Goal: Task Accomplishment & Management: Use online tool/utility

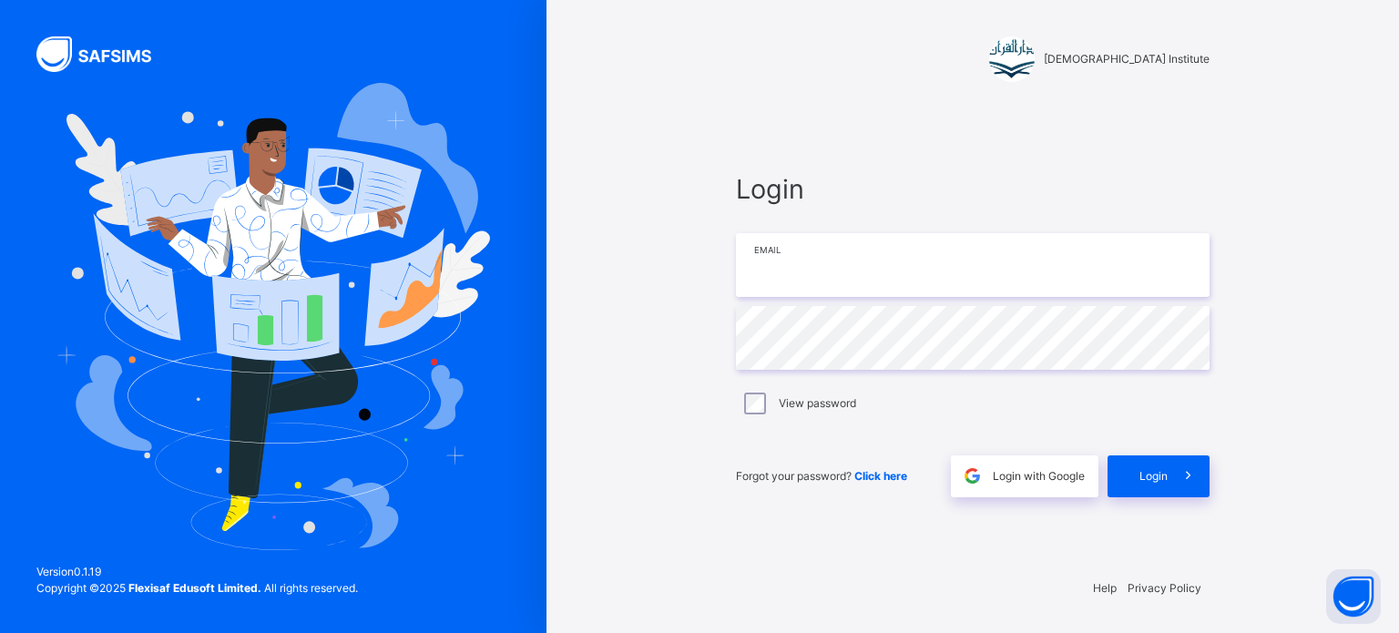
type input "**********"
click at [1162, 487] on div "Login" at bounding box center [1159, 477] width 102 height 42
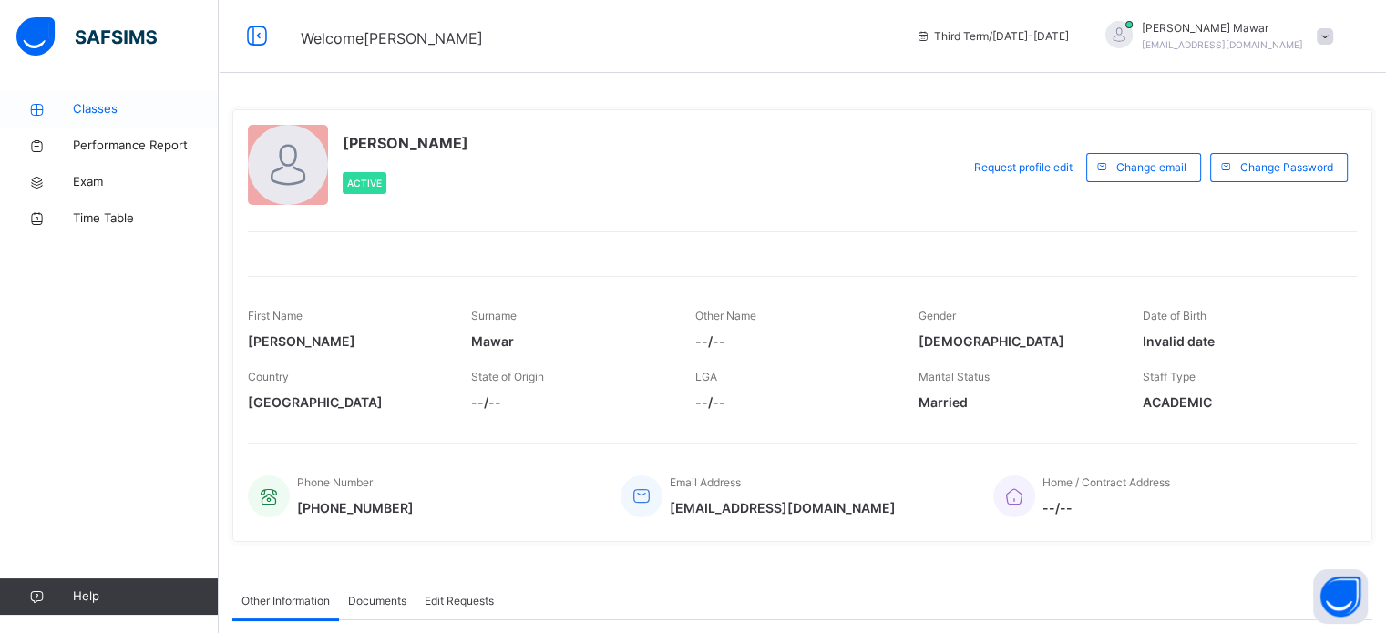
click at [145, 118] on link "Classes" at bounding box center [109, 109] width 219 height 36
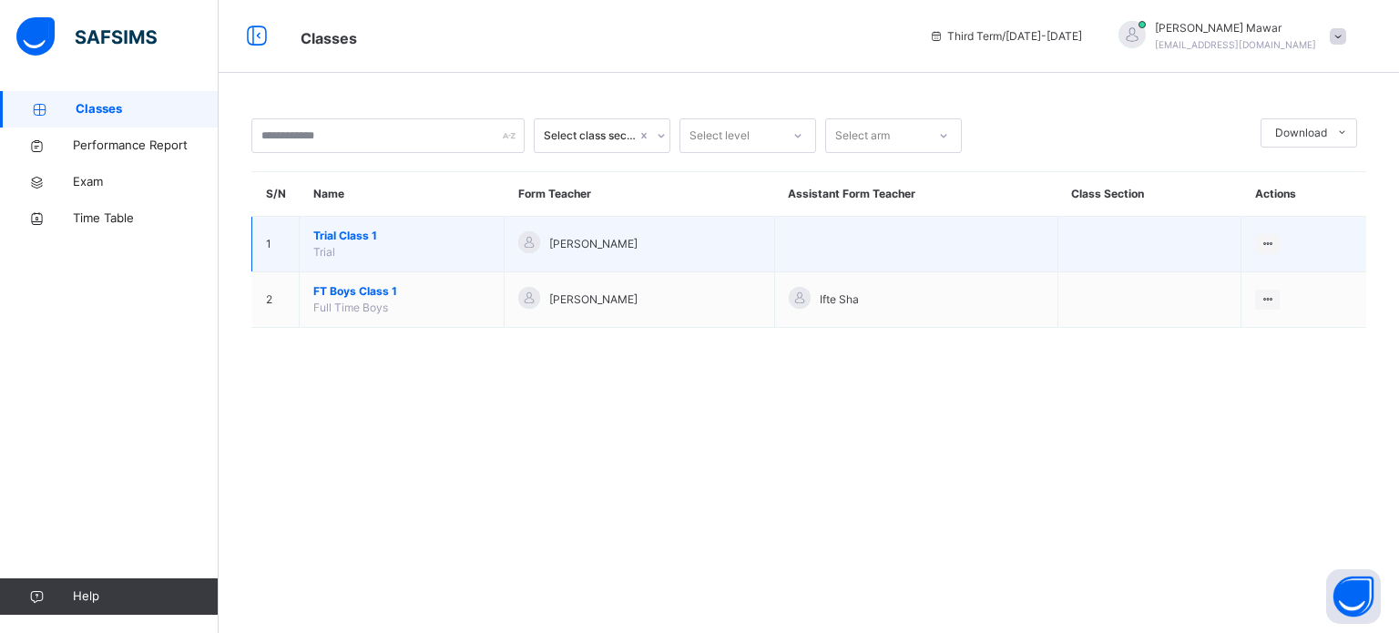
click at [401, 268] on td "Trial Class 1 Trial" at bounding box center [402, 245] width 205 height 56
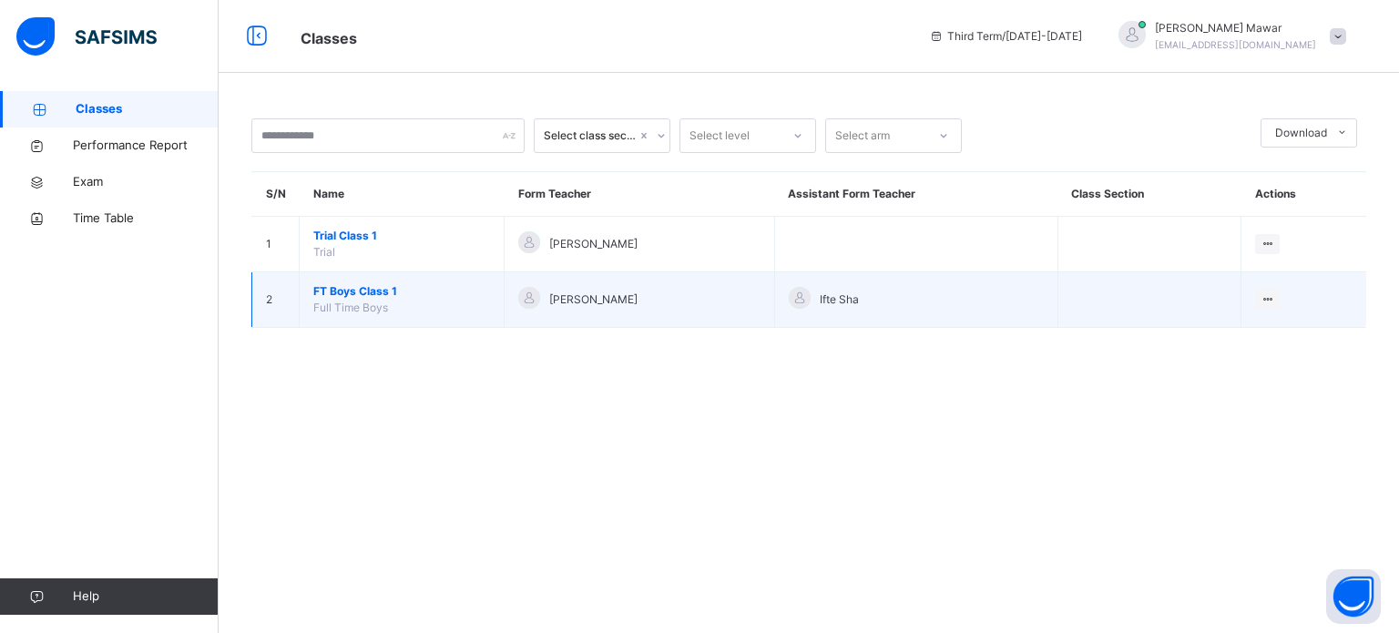
click at [375, 295] on span "FT Boys Class 1" at bounding box center [401, 291] width 177 height 16
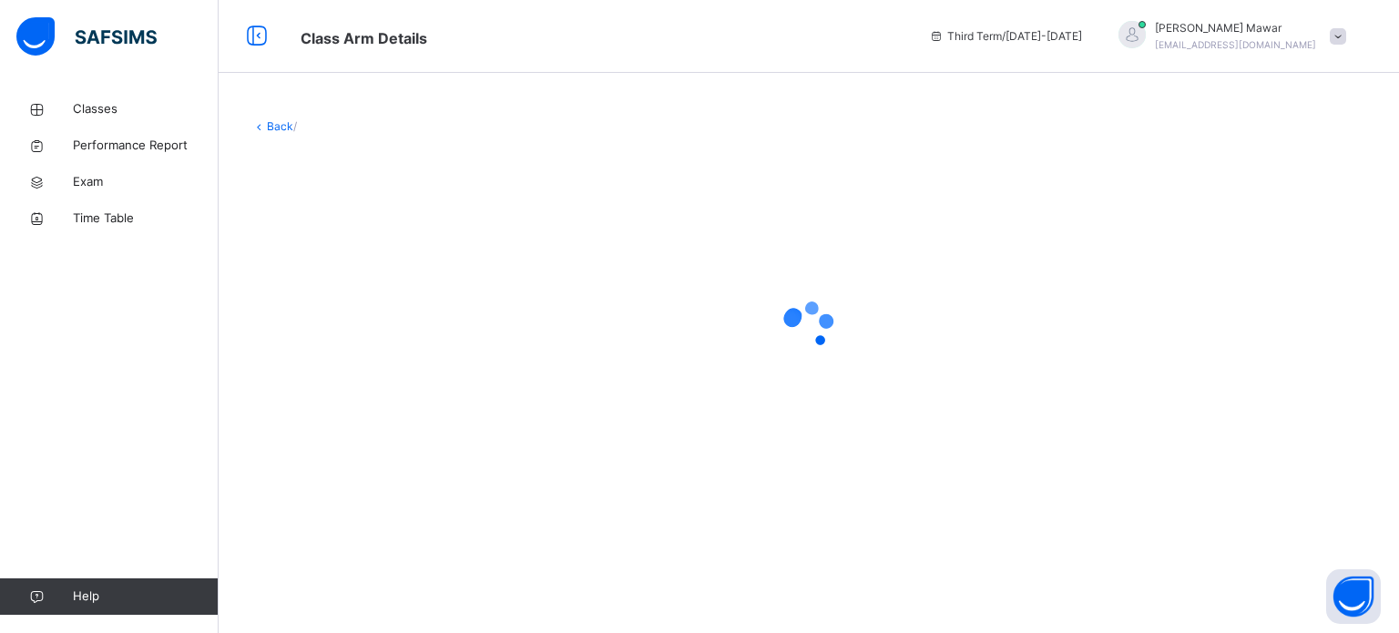
click at [395, 291] on div at bounding box center [808, 326] width 1115 height 73
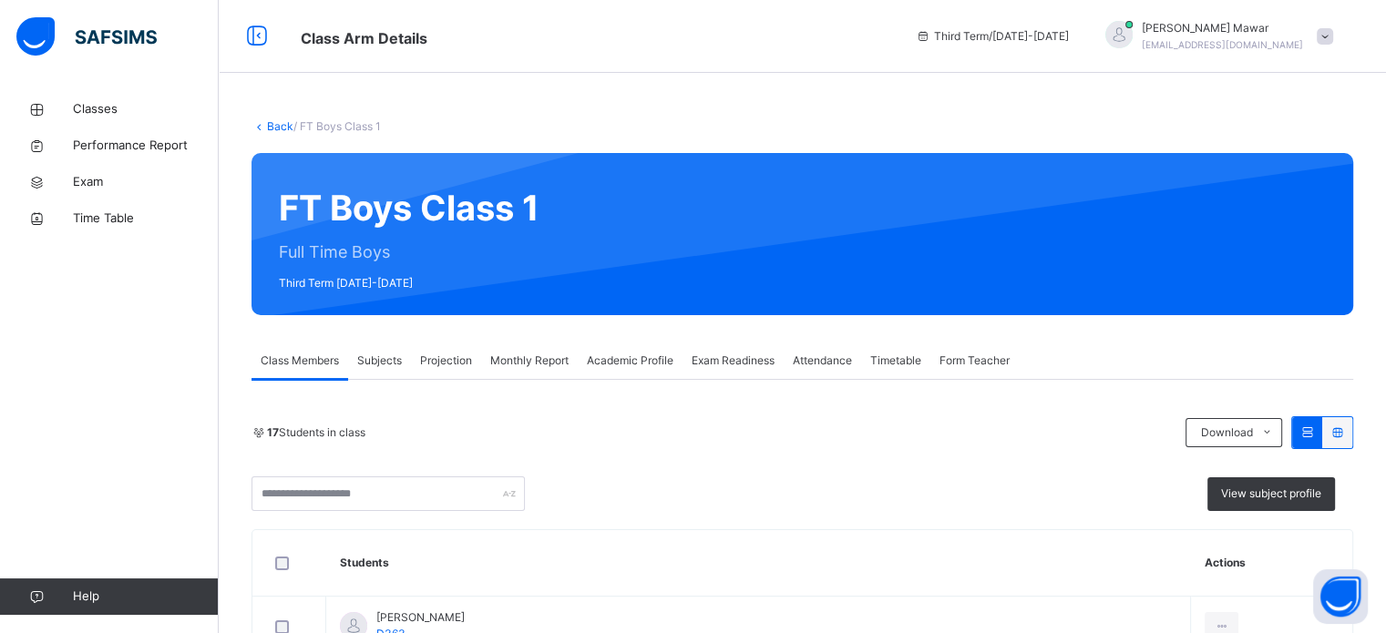
click at [456, 348] on div "Projection" at bounding box center [446, 361] width 70 height 36
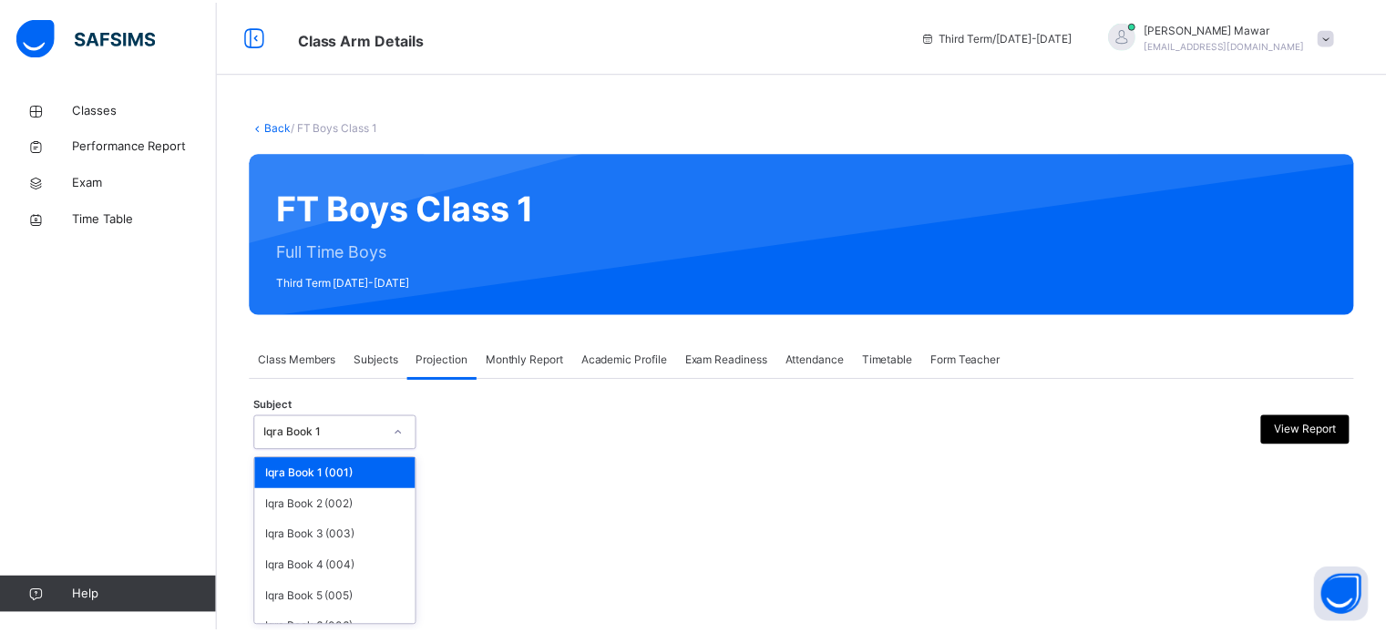
scroll to position [96, 0]
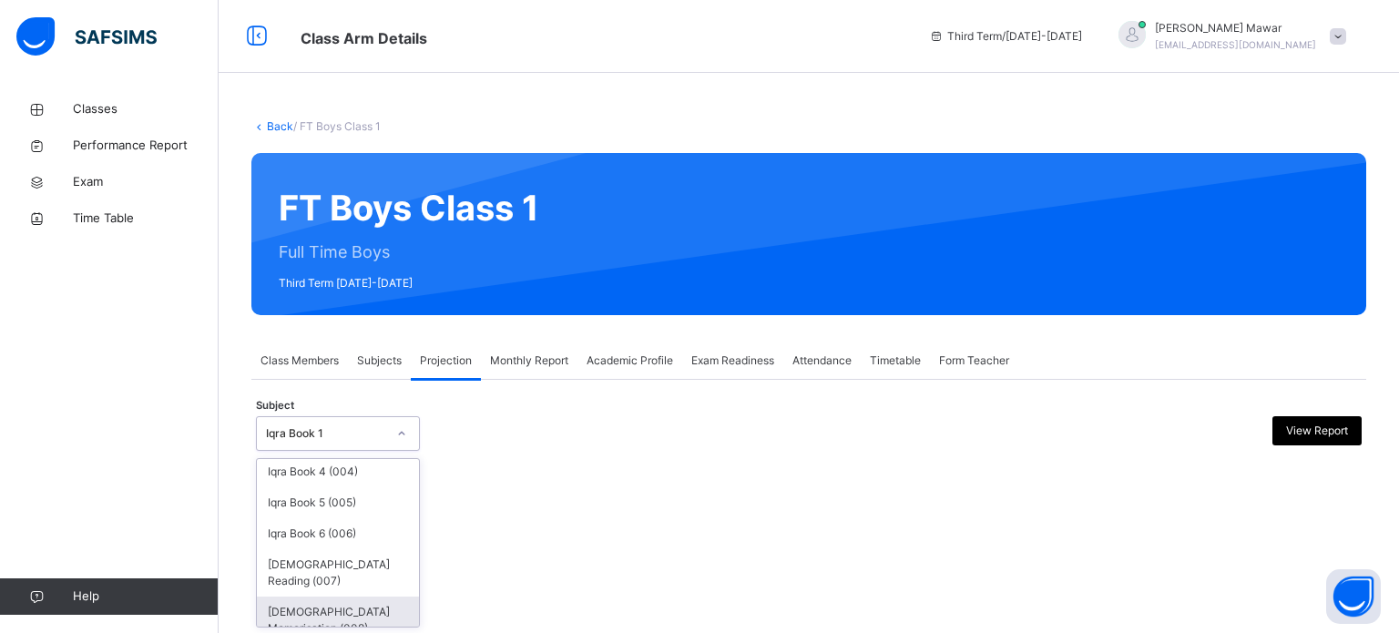
click at [371, 609] on div "[DEMOGRAPHIC_DATA] Memorisation (008)" at bounding box center [338, 620] width 162 height 47
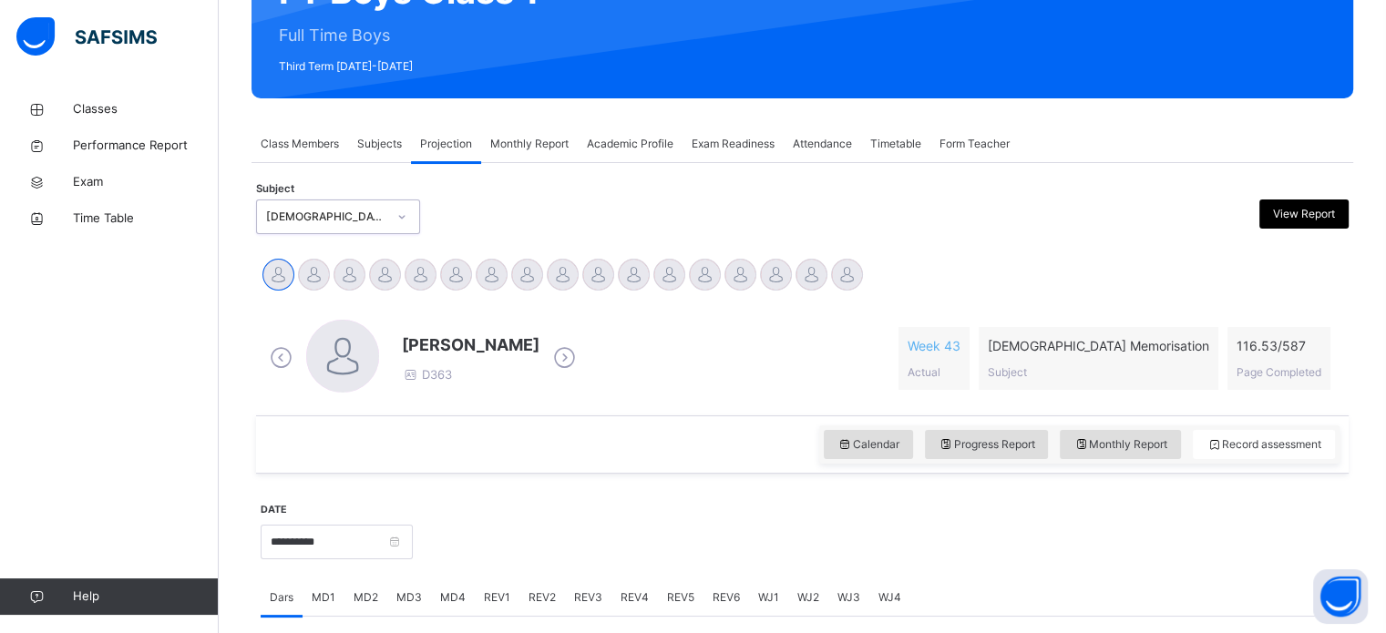
scroll to position [228, 0]
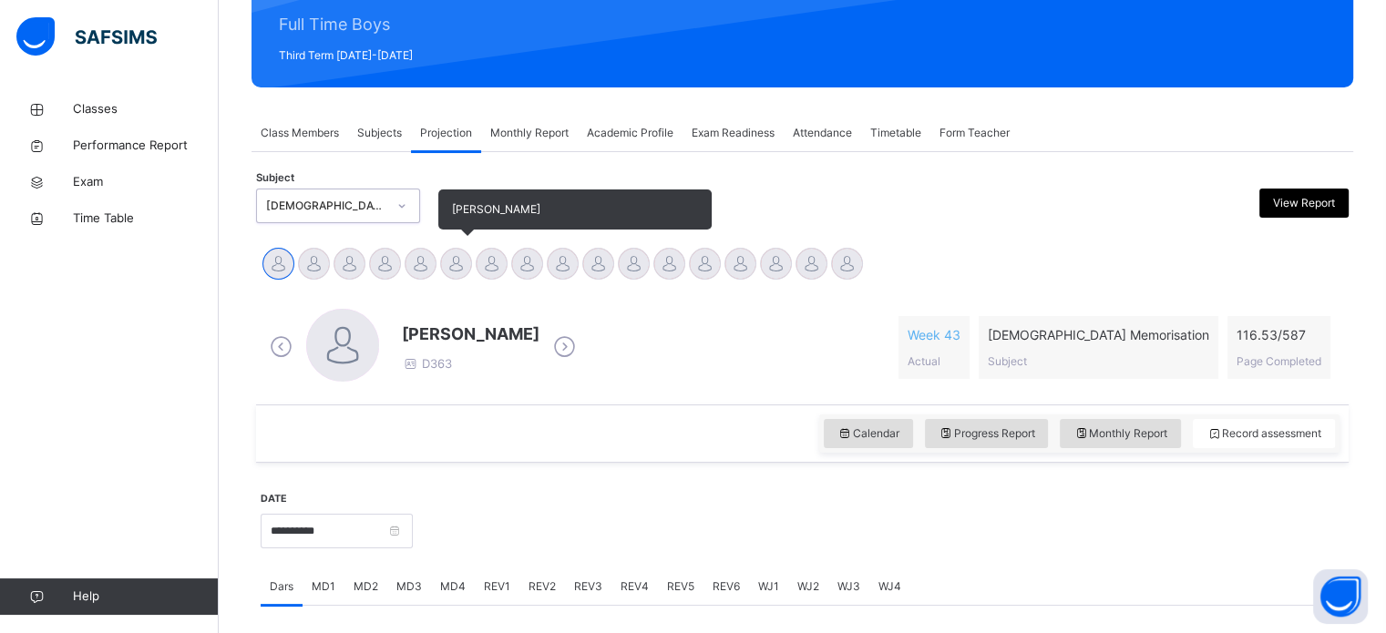
click at [458, 275] on div at bounding box center [456, 264] width 32 height 32
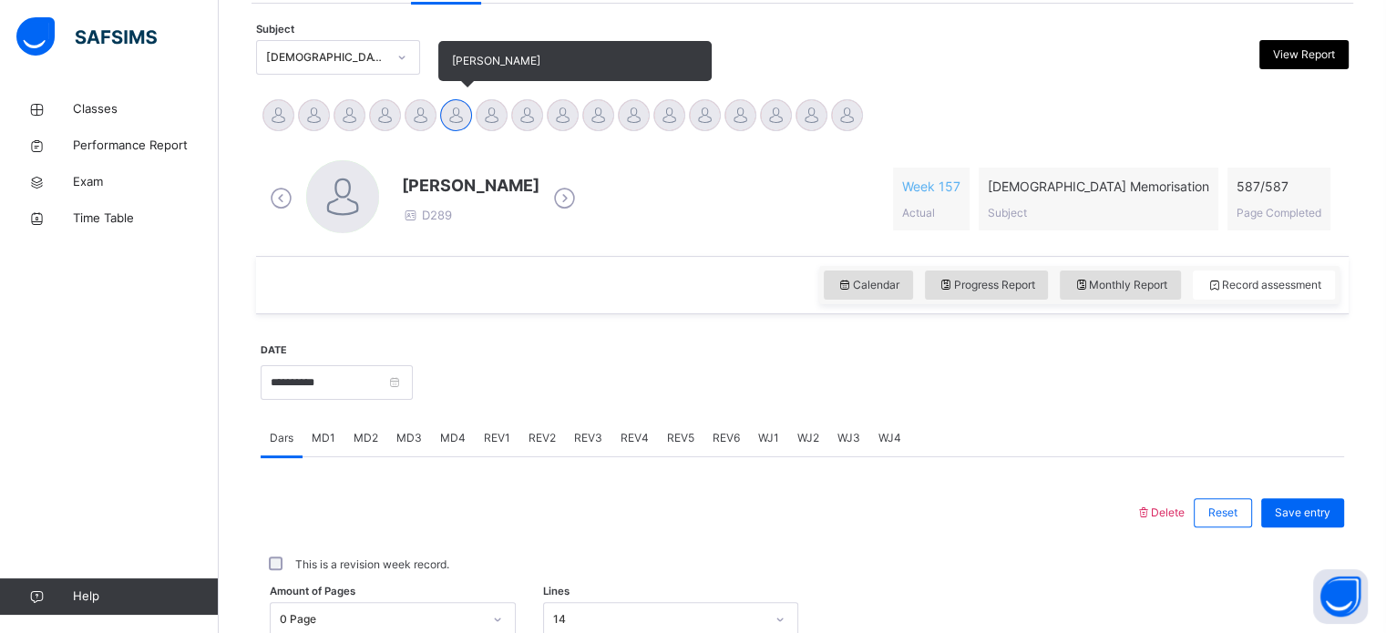
scroll to position [405, 0]
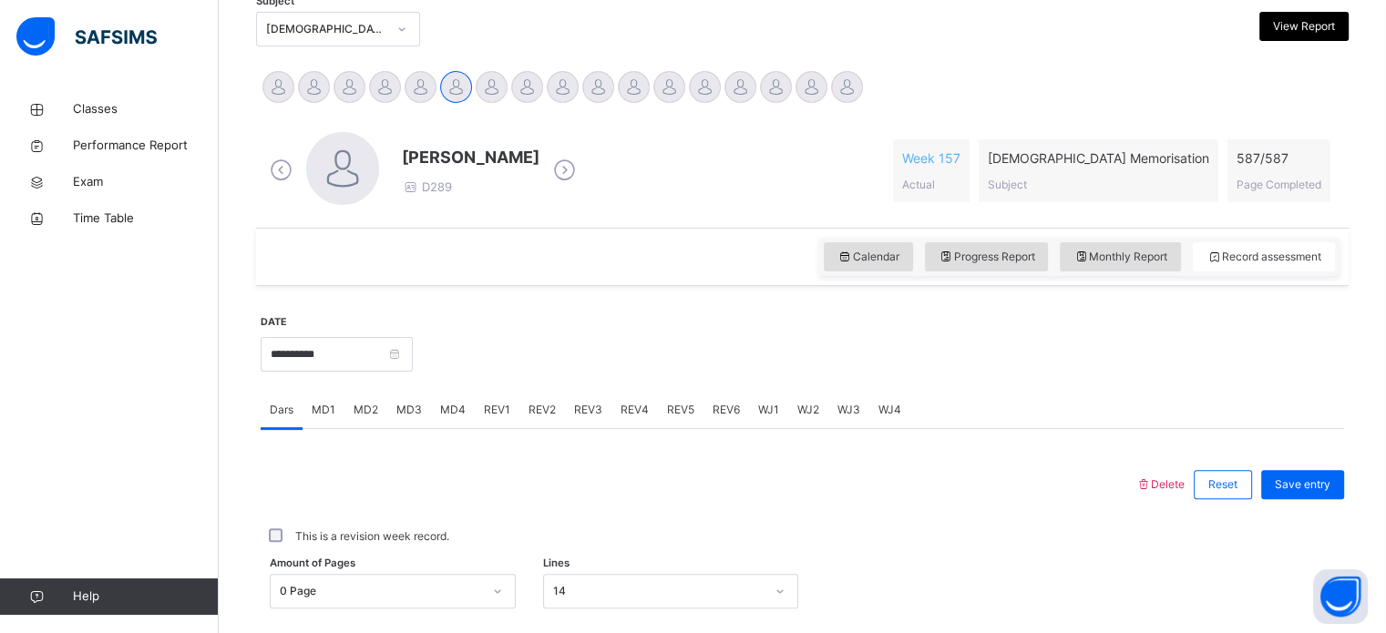
click at [596, 425] on div "REV3" at bounding box center [588, 410] width 46 height 36
click at [633, 415] on span "REV4" at bounding box center [634, 410] width 28 height 16
click at [578, 420] on div "REV3" at bounding box center [588, 410] width 46 height 36
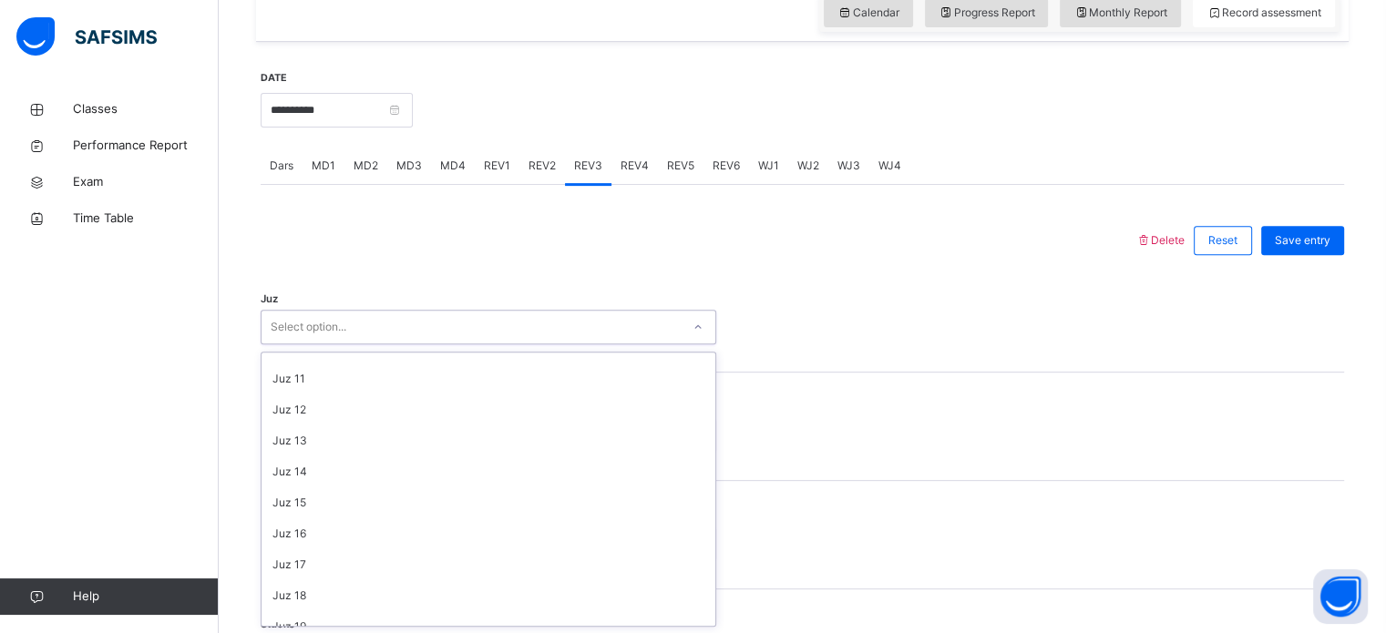
scroll to position [0, 0]
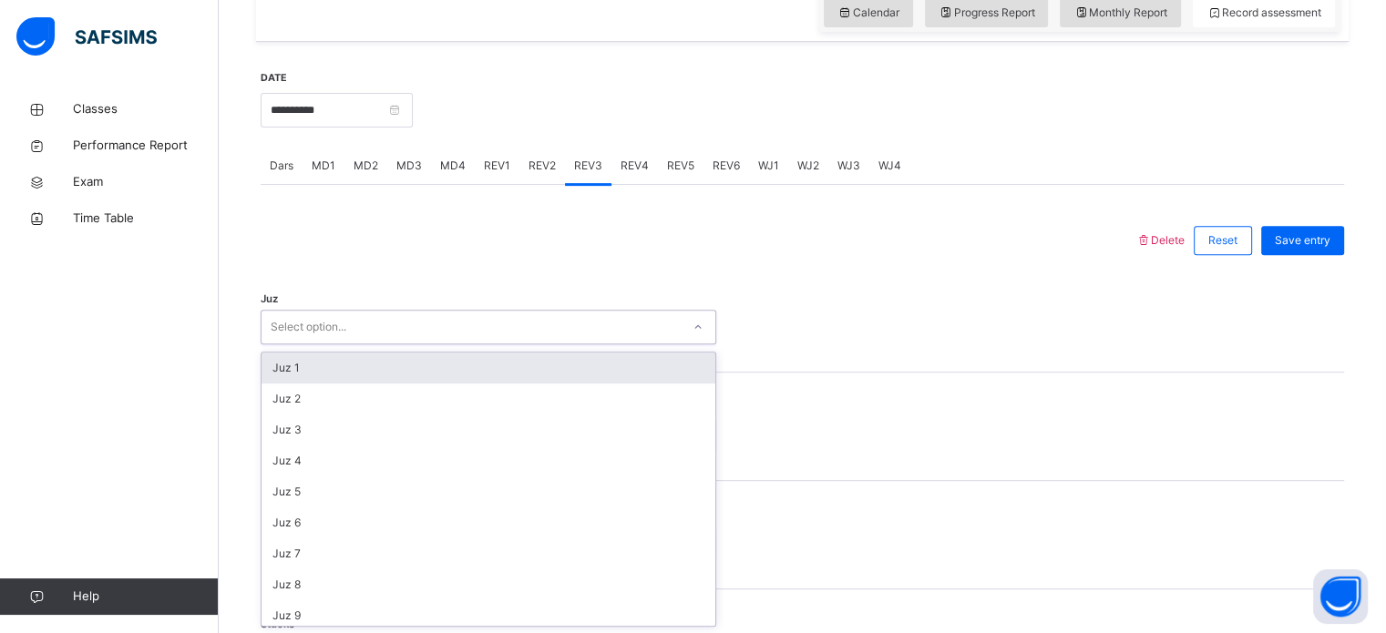
click at [538, 149] on div "REV2" at bounding box center [542, 166] width 46 height 36
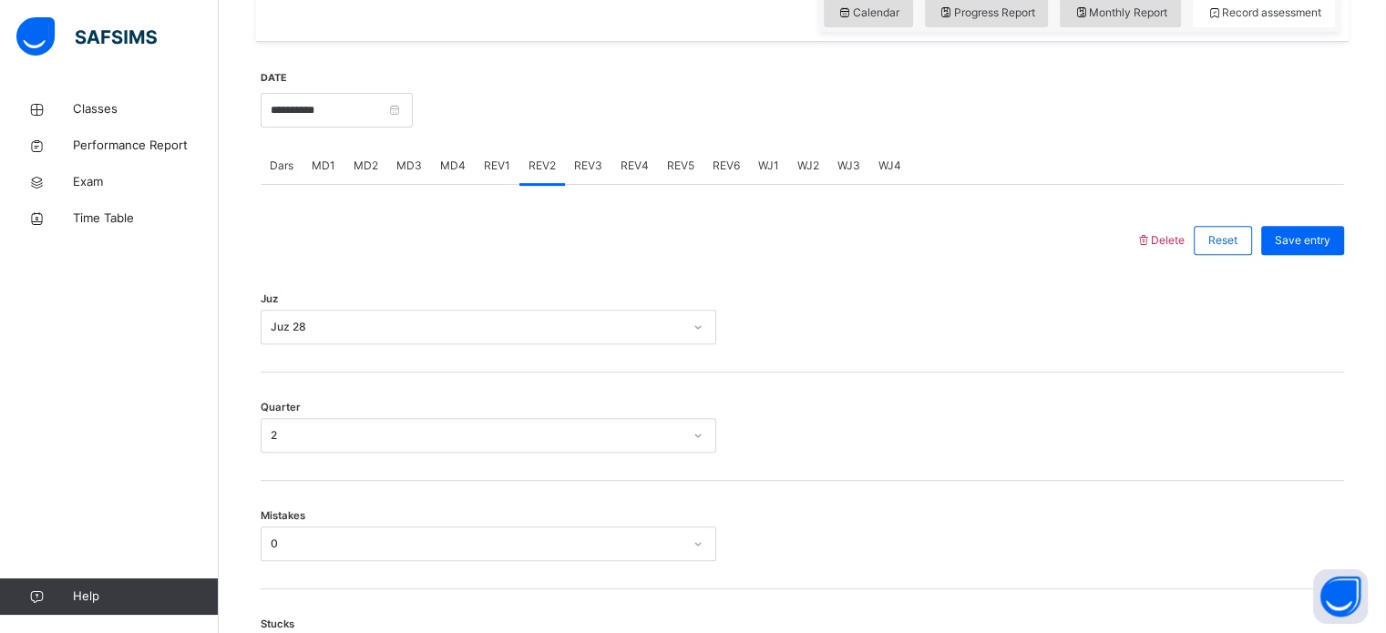
click at [583, 164] on span "REV3" at bounding box center [588, 166] width 28 height 16
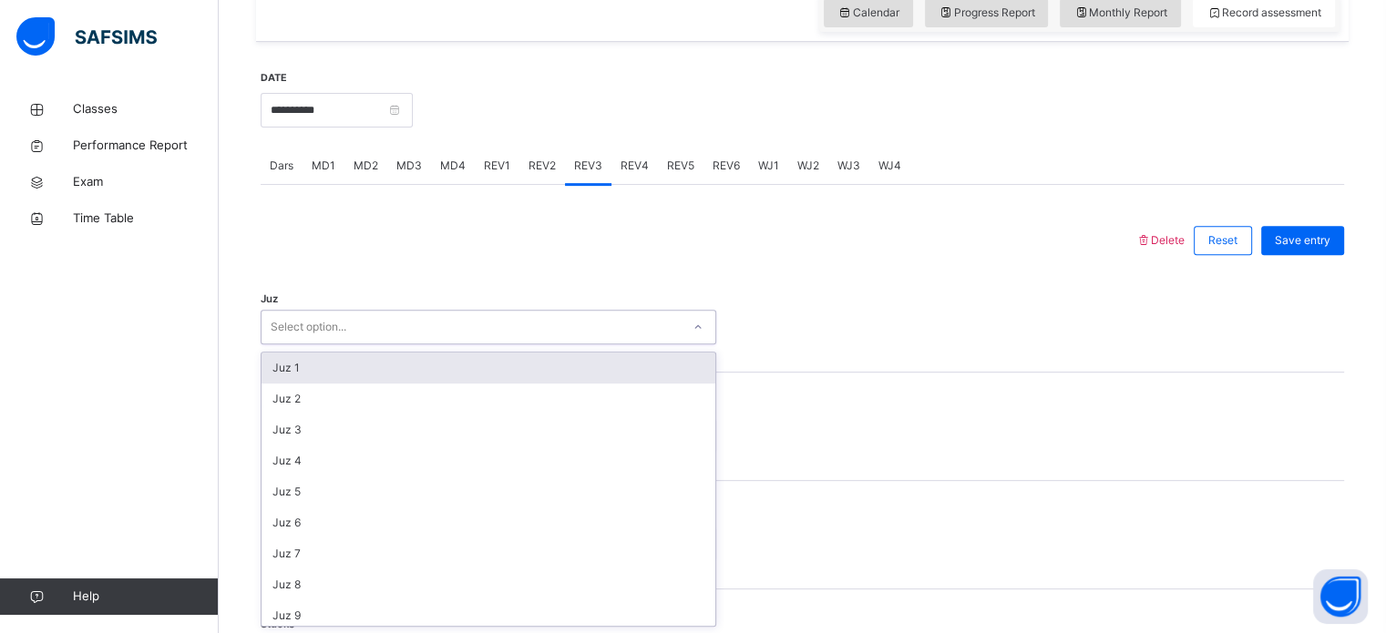
scroll to position [656, 0]
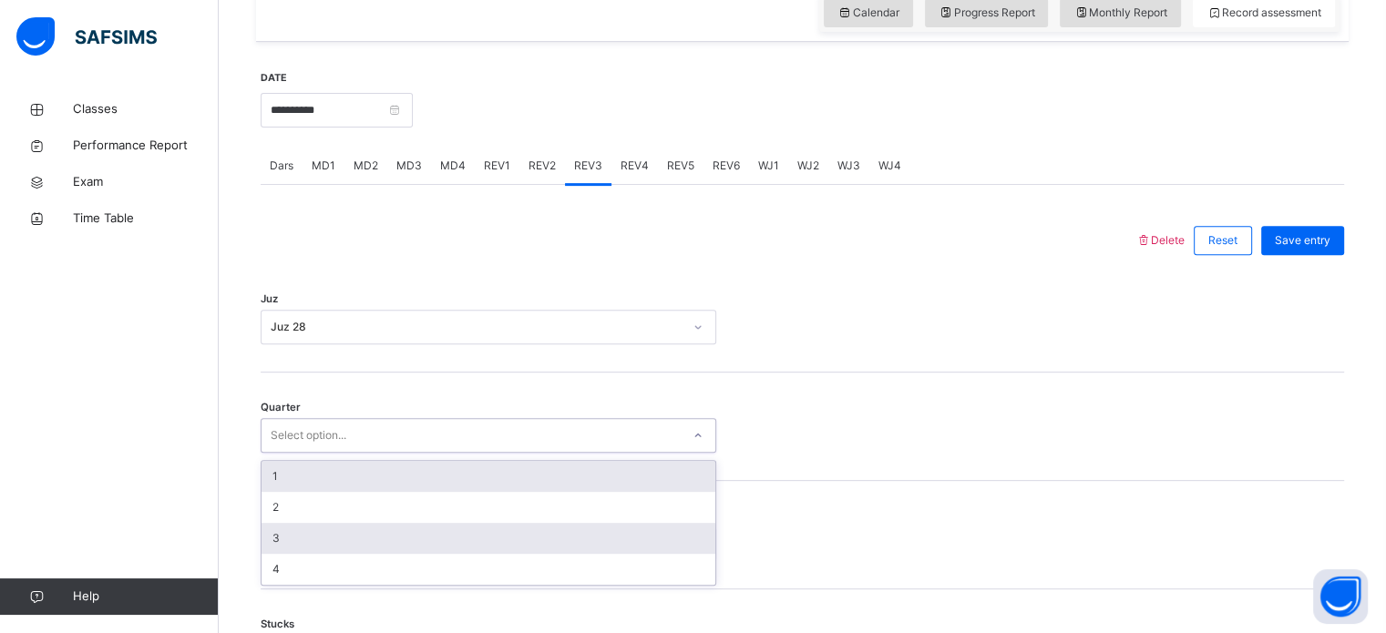
click at [426, 551] on div "3" at bounding box center [488, 538] width 454 height 31
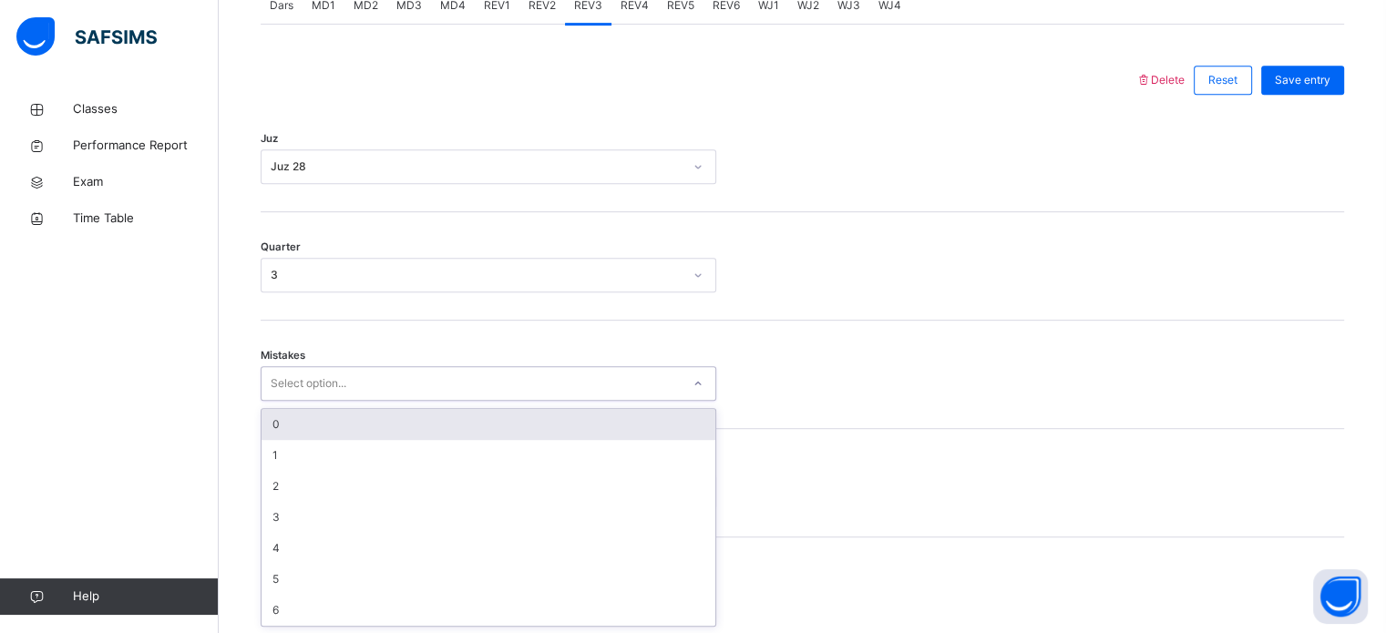
click at [558, 420] on div "0" at bounding box center [488, 424] width 454 height 31
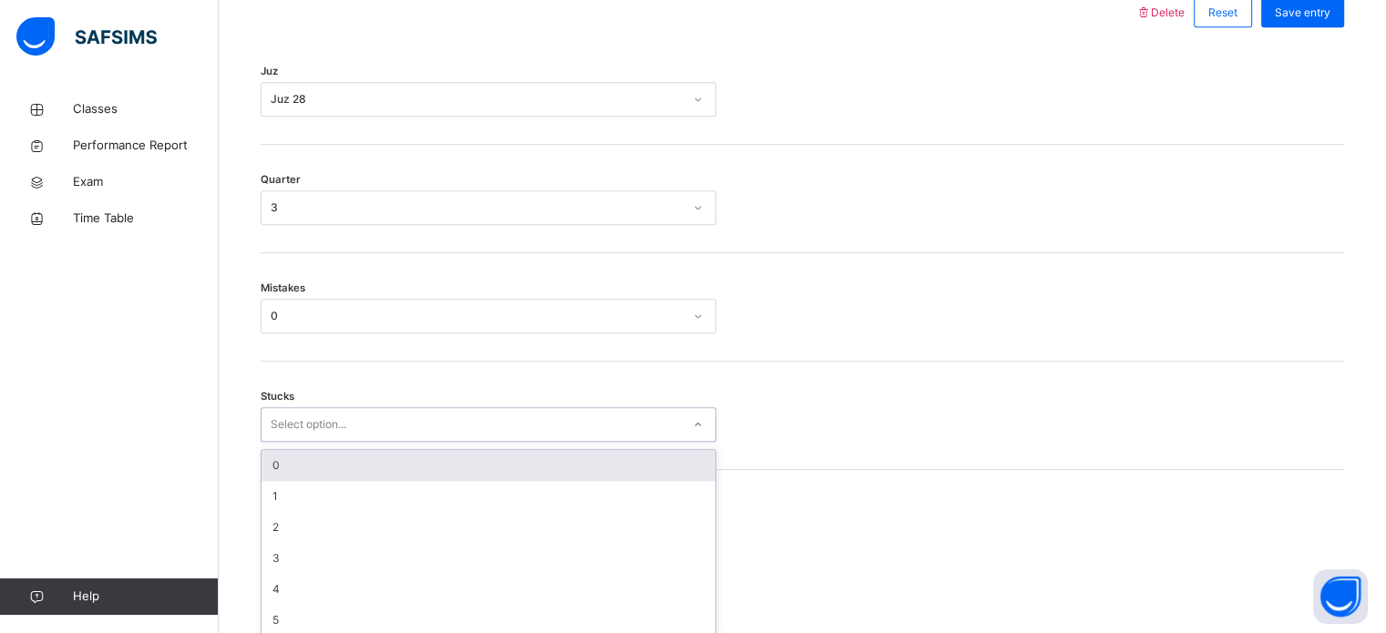
scroll to position [886, 0]
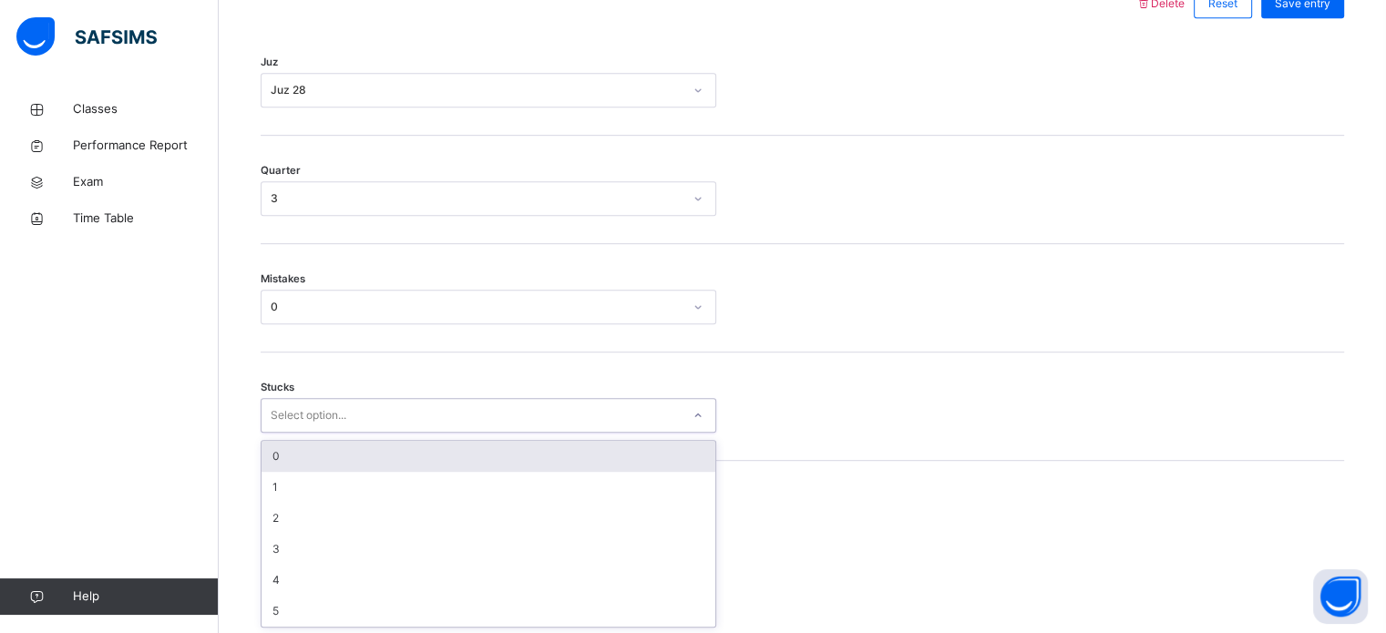
click at [551, 452] on div "0" at bounding box center [488, 456] width 454 height 31
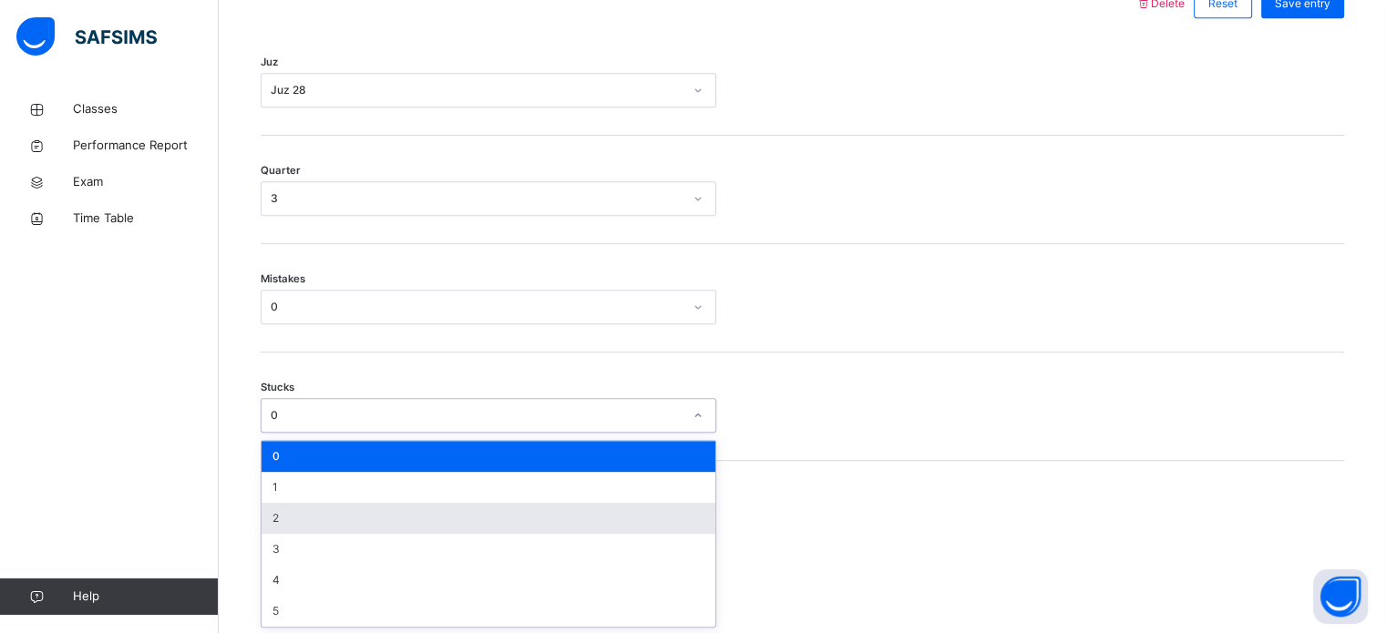
click at [467, 506] on div "2" at bounding box center [488, 518] width 454 height 31
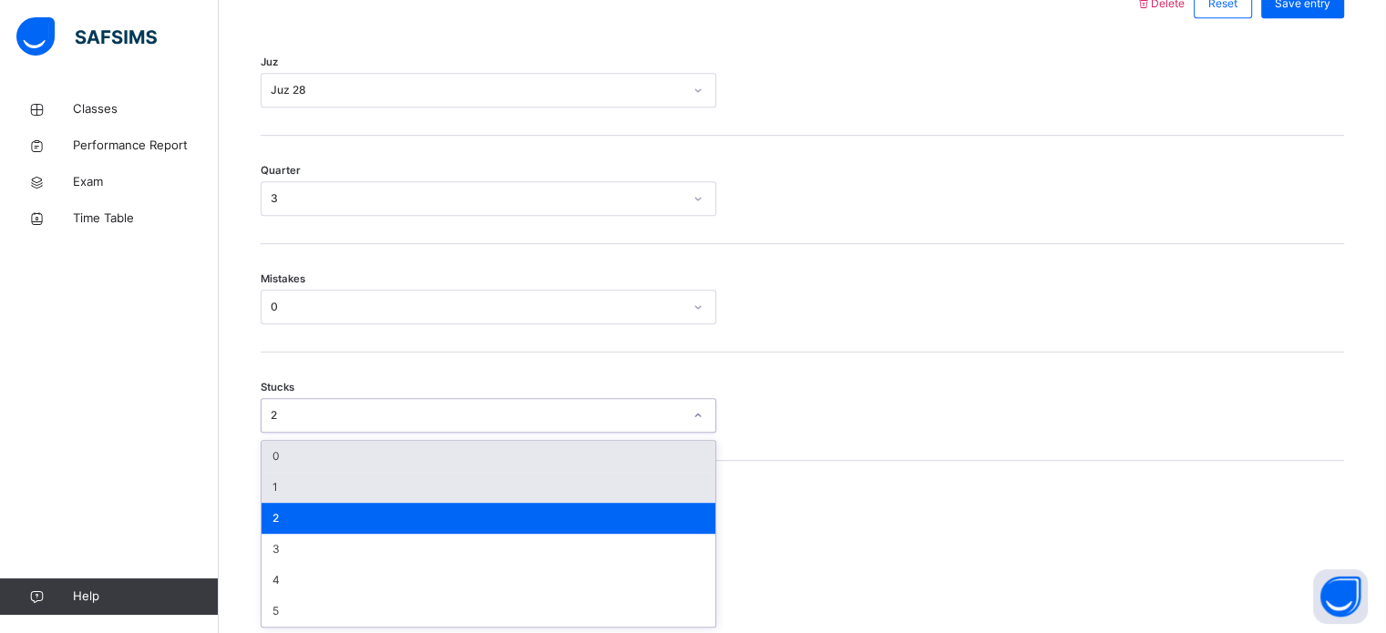
click at [386, 483] on div "1" at bounding box center [488, 487] width 454 height 31
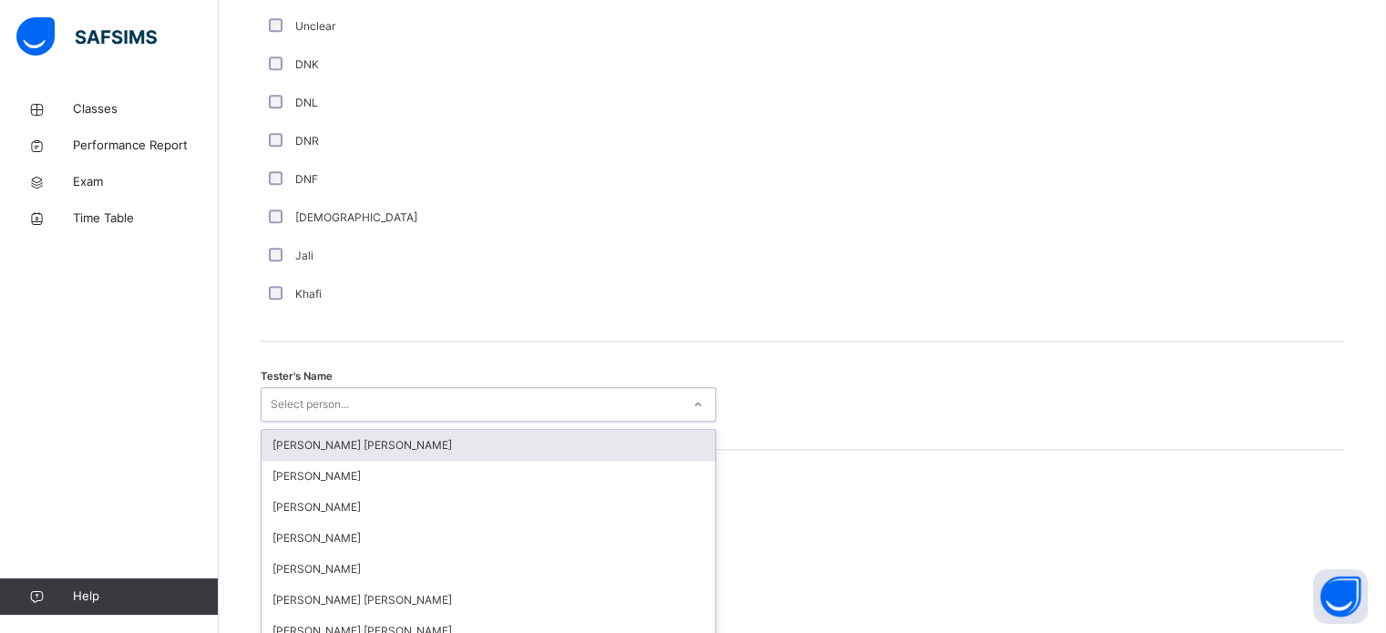
scroll to position [1669, 0]
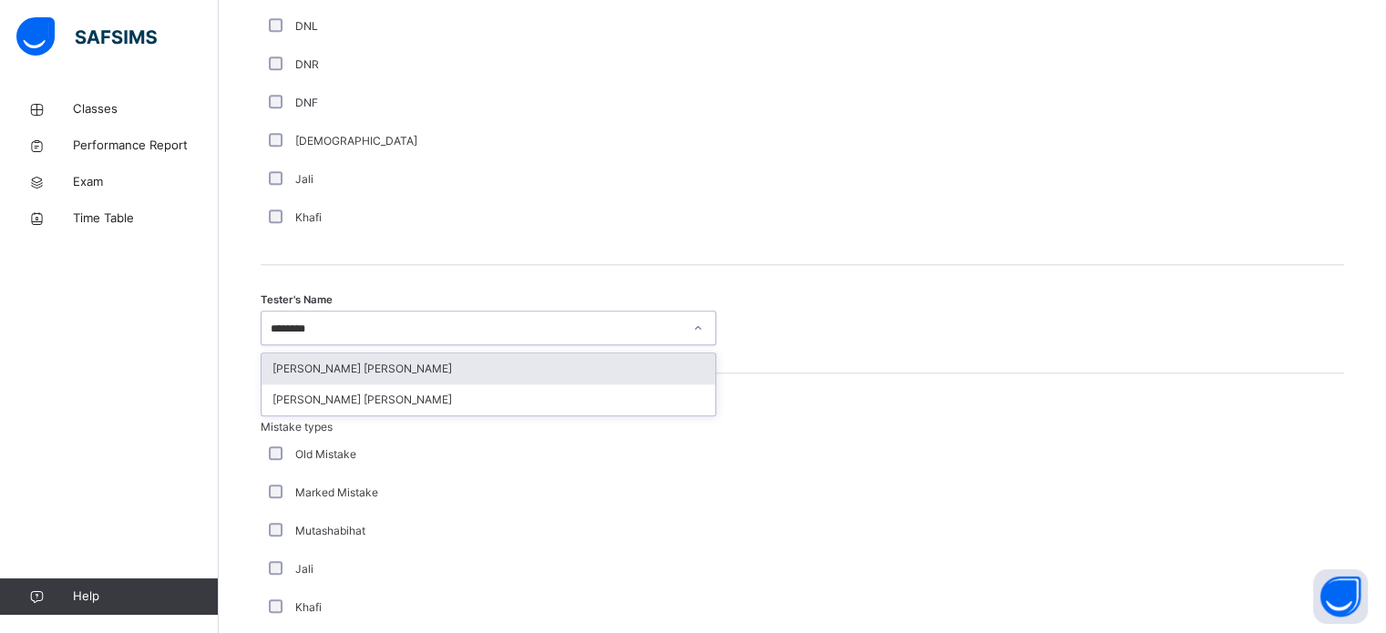
type input "*********"
click at [301, 361] on div "[PERSON_NAME] [PERSON_NAME]" at bounding box center [488, 369] width 454 height 31
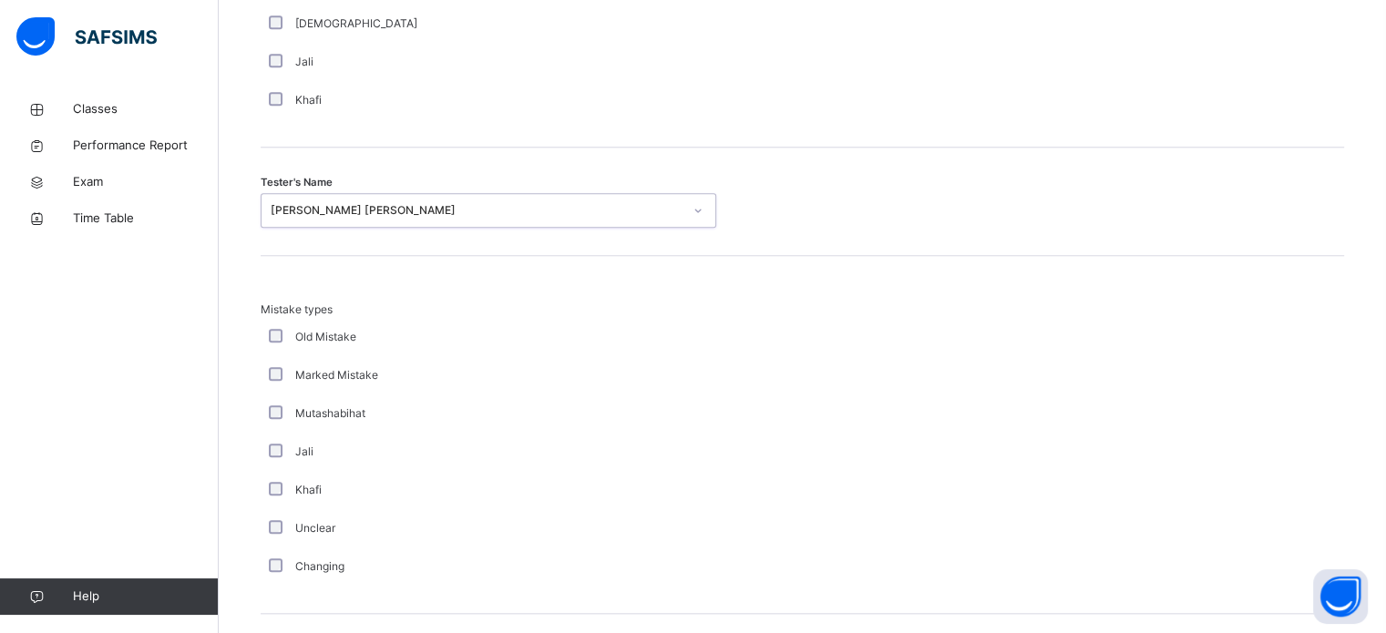
scroll to position [2003, 0]
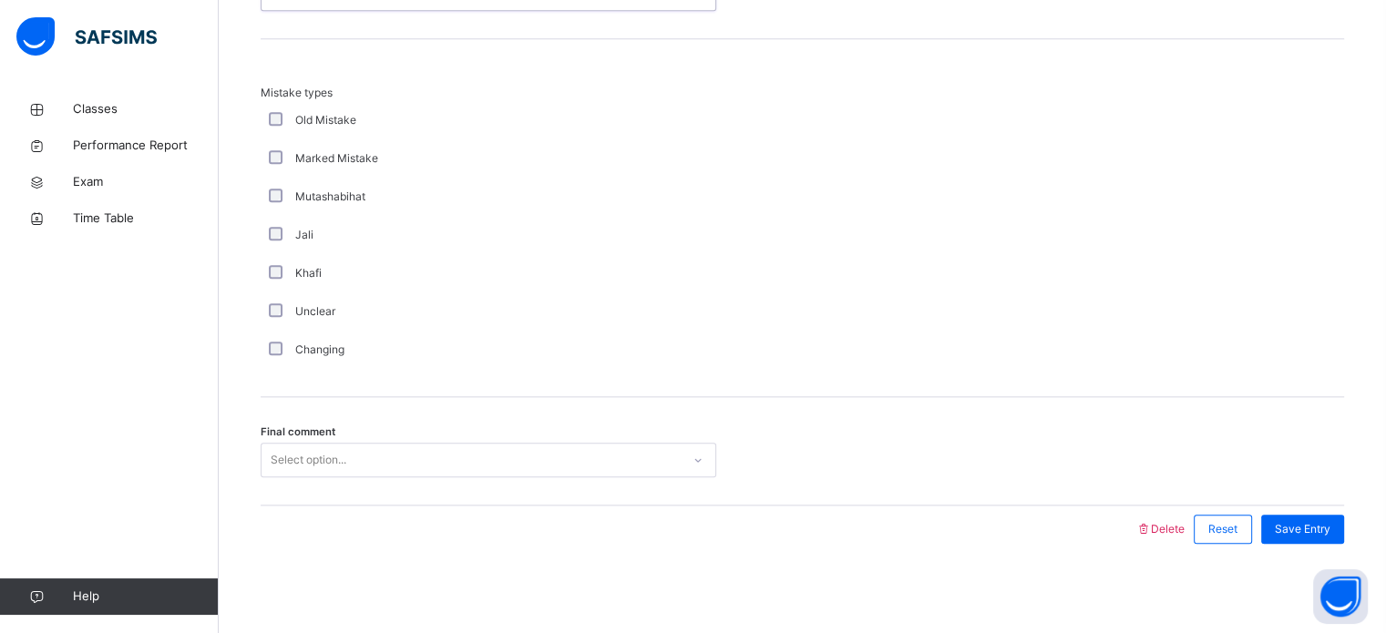
click at [501, 431] on div "Final comment Select option..." at bounding box center [802, 451] width 1083 height 108
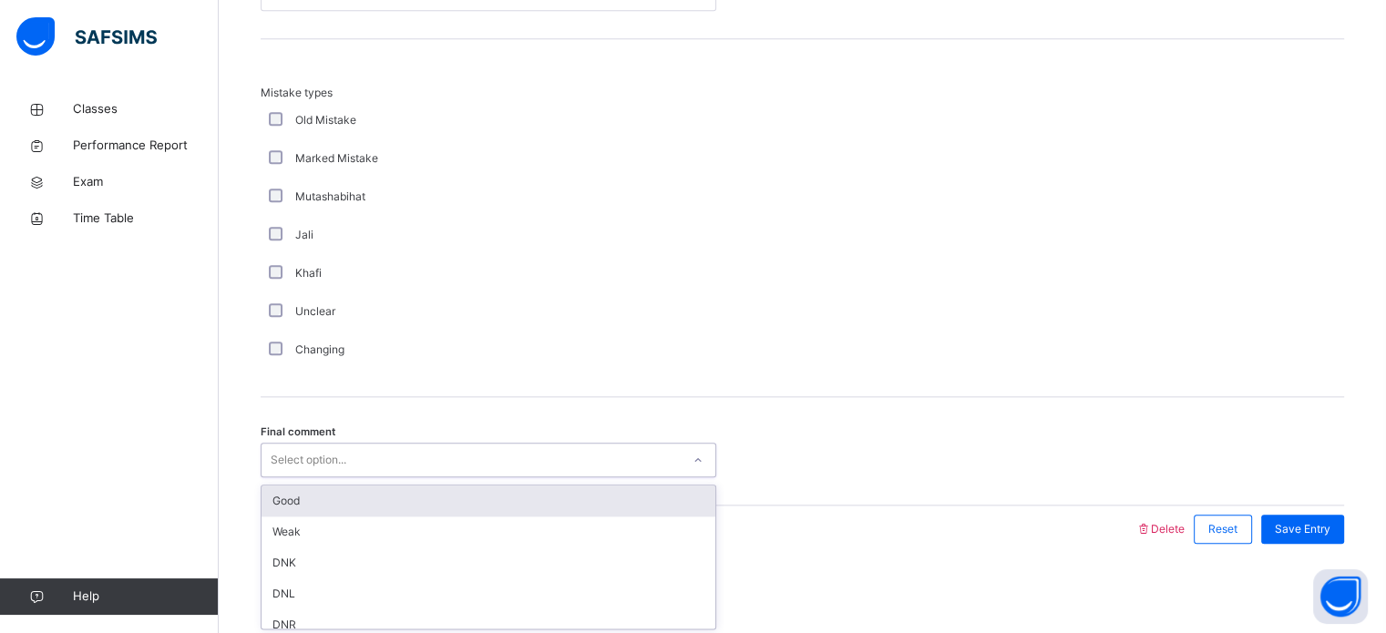
click at [620, 492] on div "Good" at bounding box center [488, 501] width 454 height 31
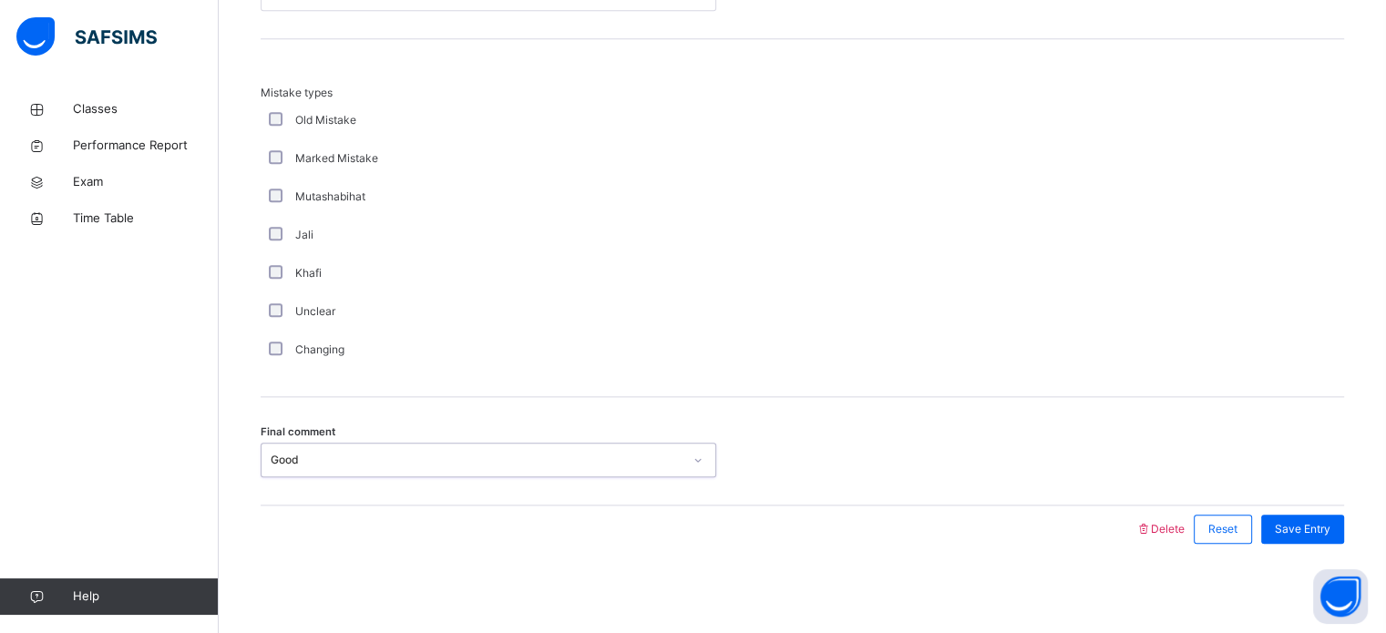
click at [1263, 496] on div "Final comment option Good, selected. 0 results available. Select is focused ,ty…" at bounding box center [802, 451] width 1083 height 108
click at [1307, 521] on span "Save Entry" at bounding box center [1303, 529] width 56 height 16
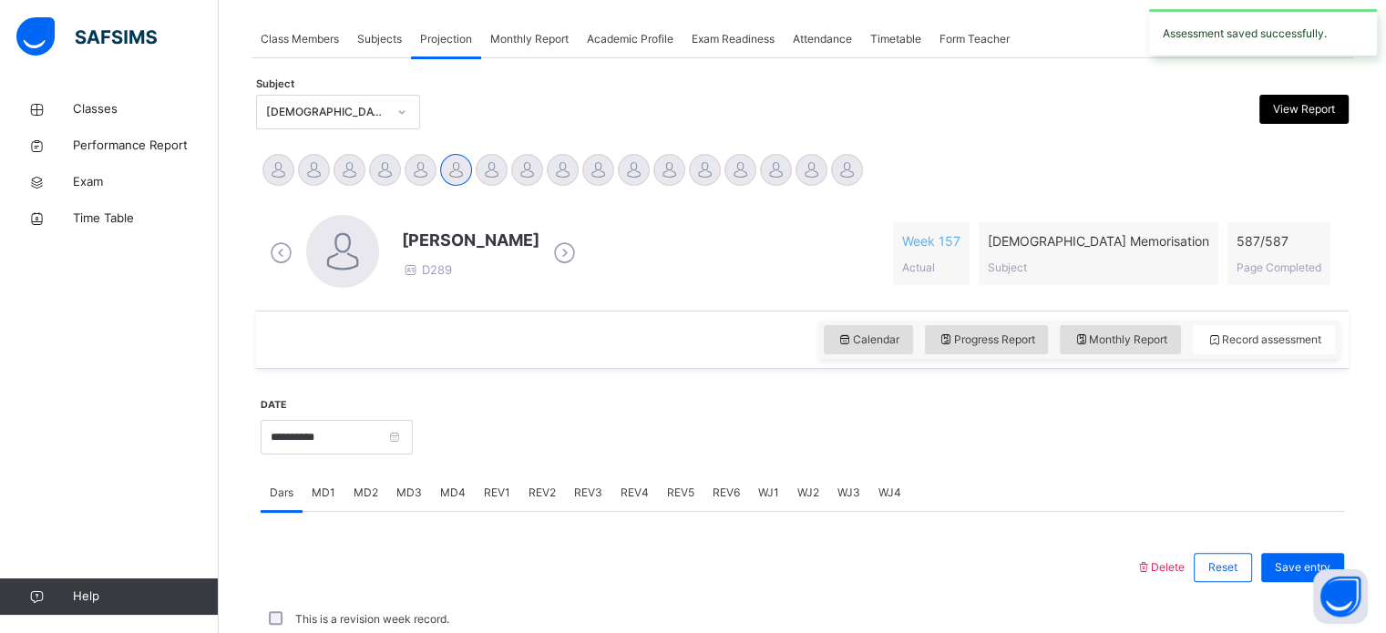
scroll to position [734, 0]
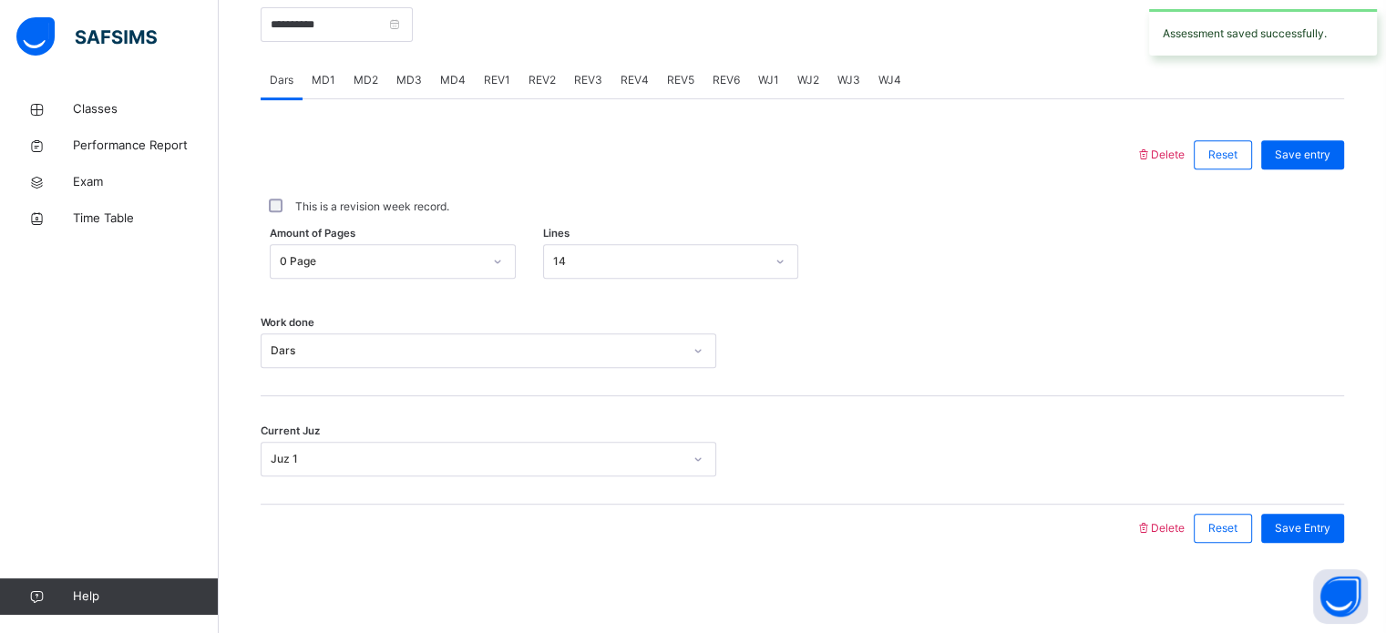
click at [539, 86] on span "REV2" at bounding box center [541, 80] width 27 height 16
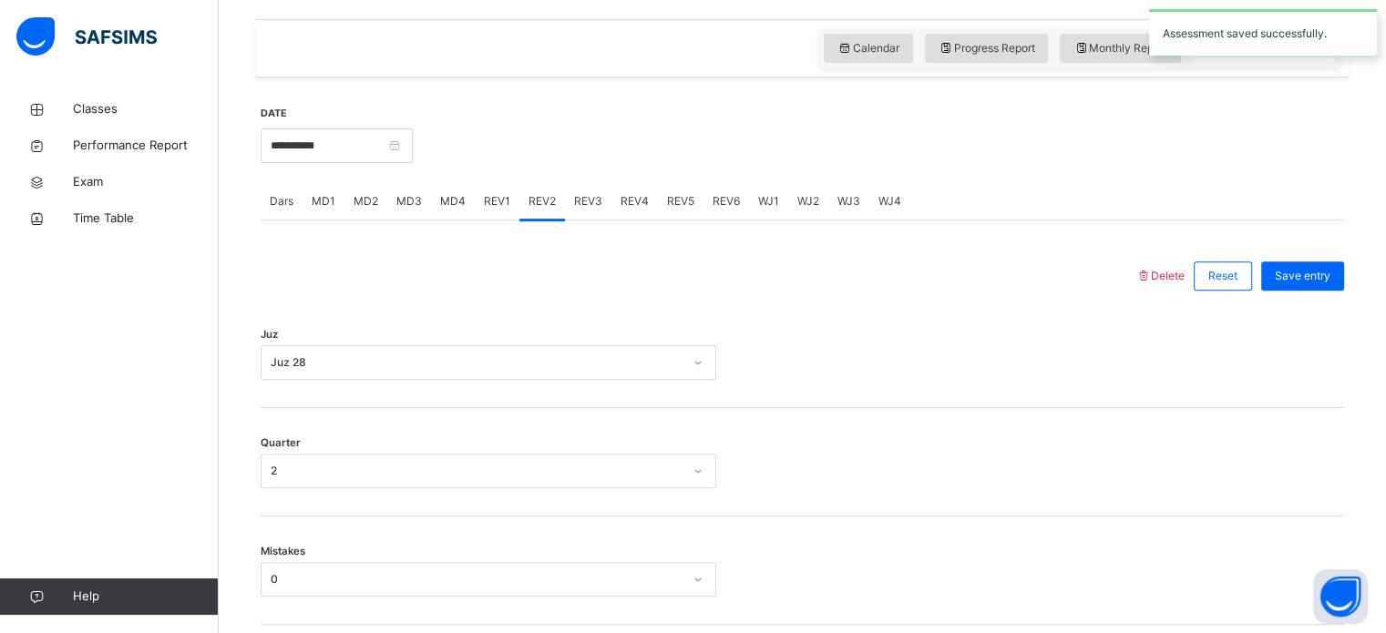
scroll to position [612, 0]
click at [588, 187] on div "REV3" at bounding box center [588, 202] width 46 height 36
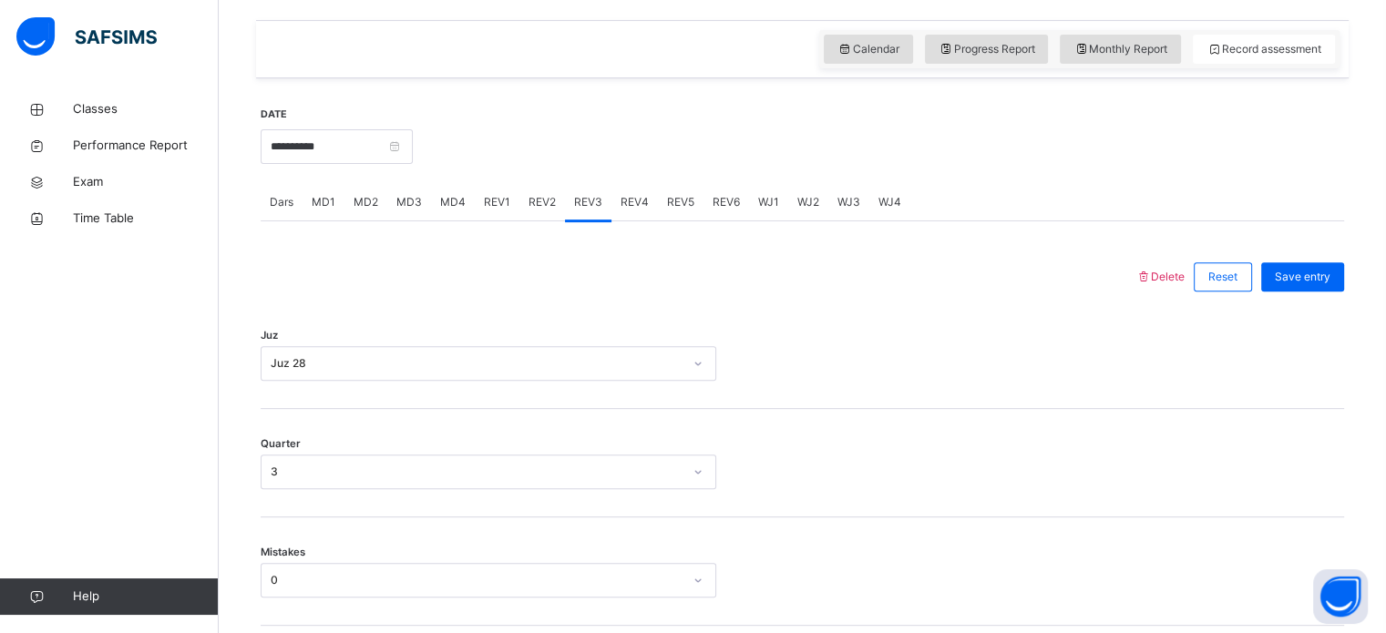
click at [630, 201] on span "REV4" at bounding box center [634, 202] width 28 height 16
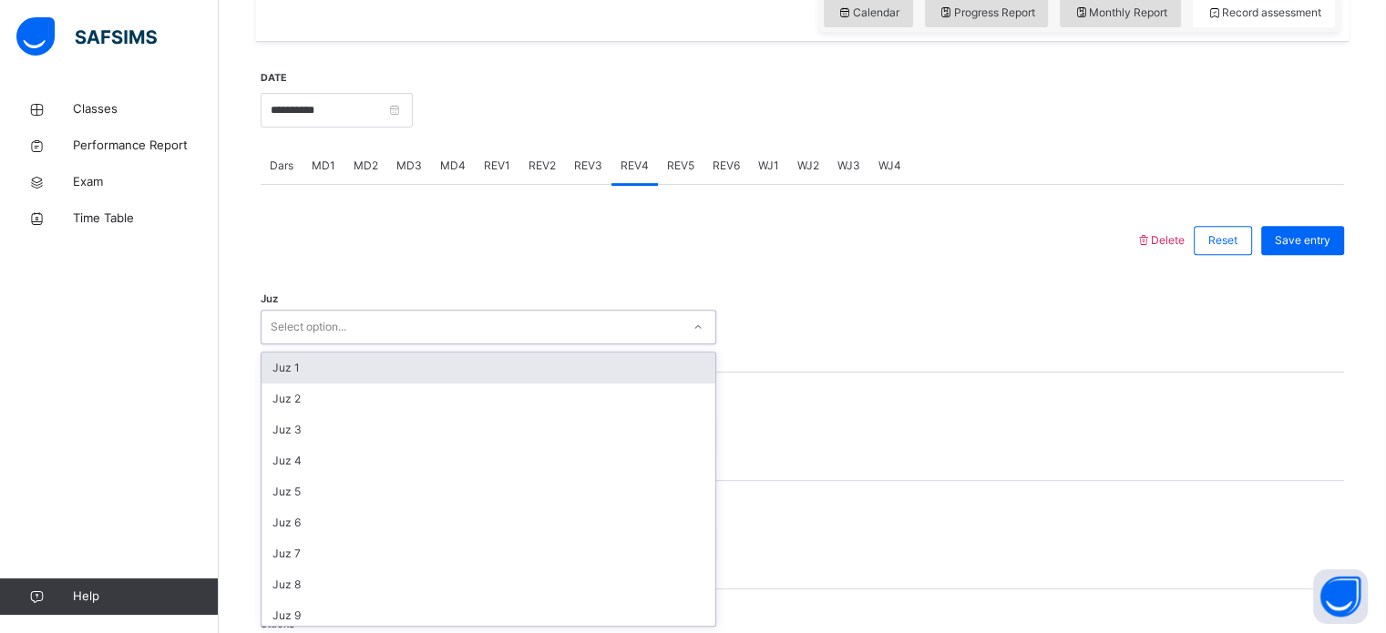
scroll to position [656, 0]
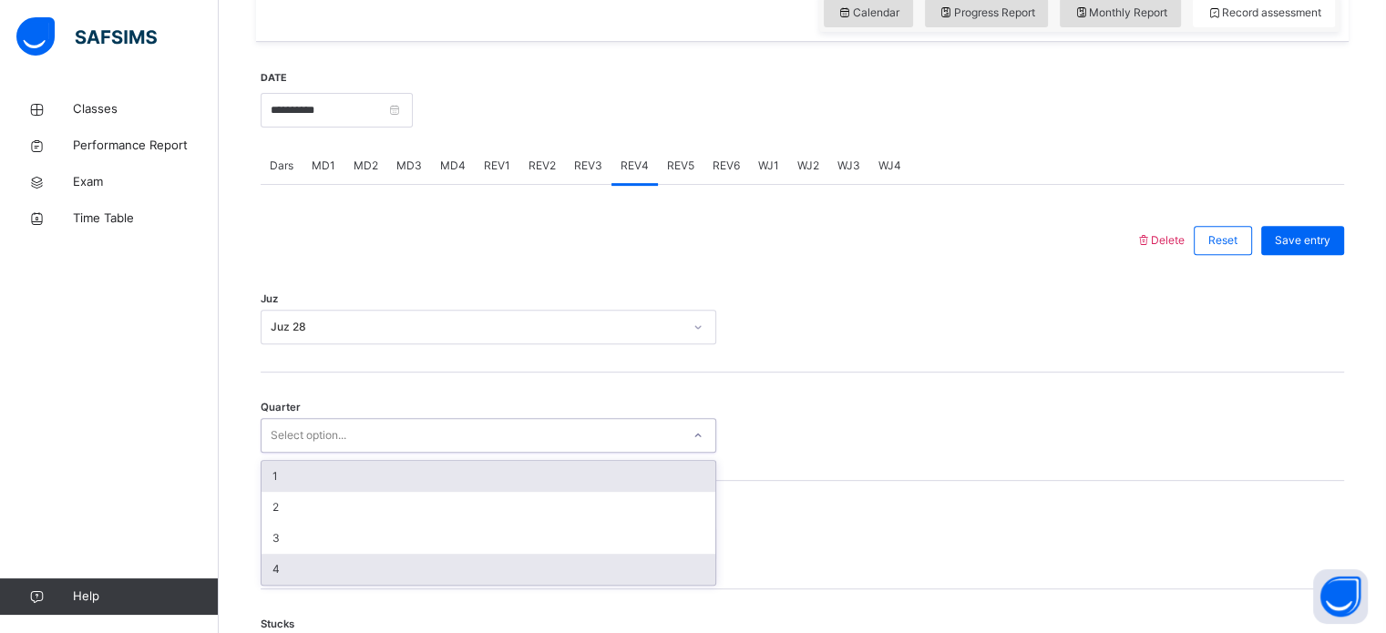
click at [379, 578] on div "4" at bounding box center [488, 569] width 454 height 31
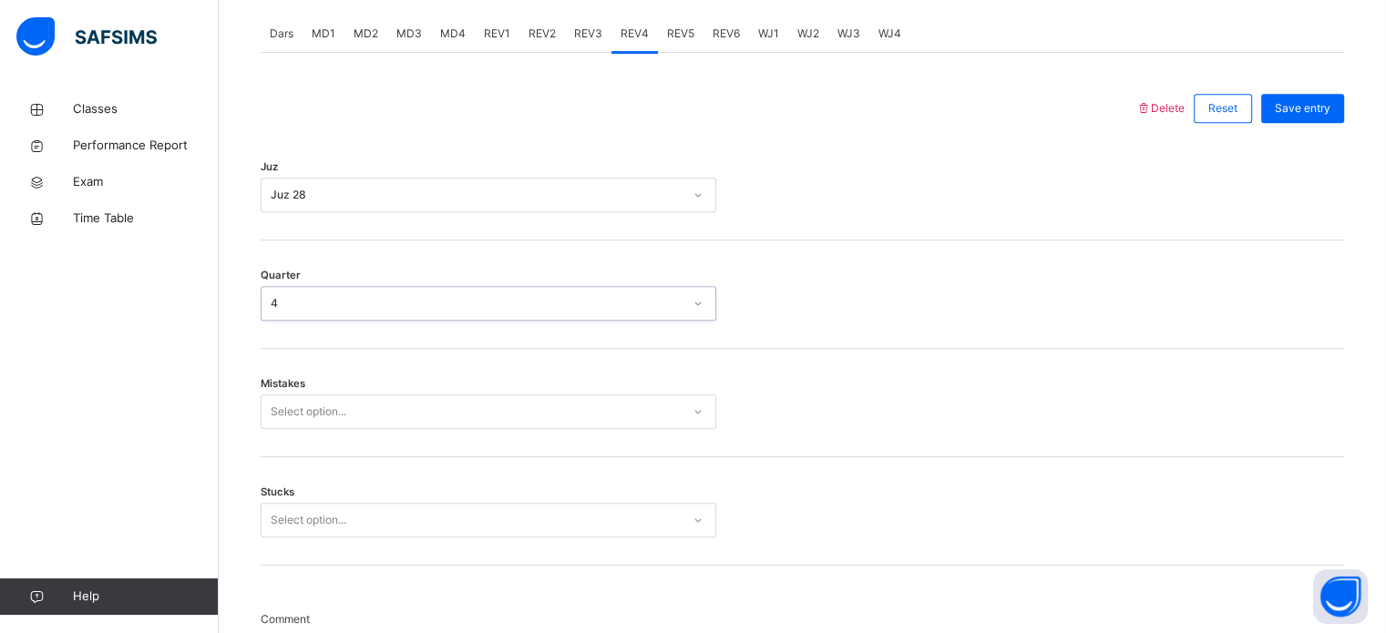
scroll to position [804, 0]
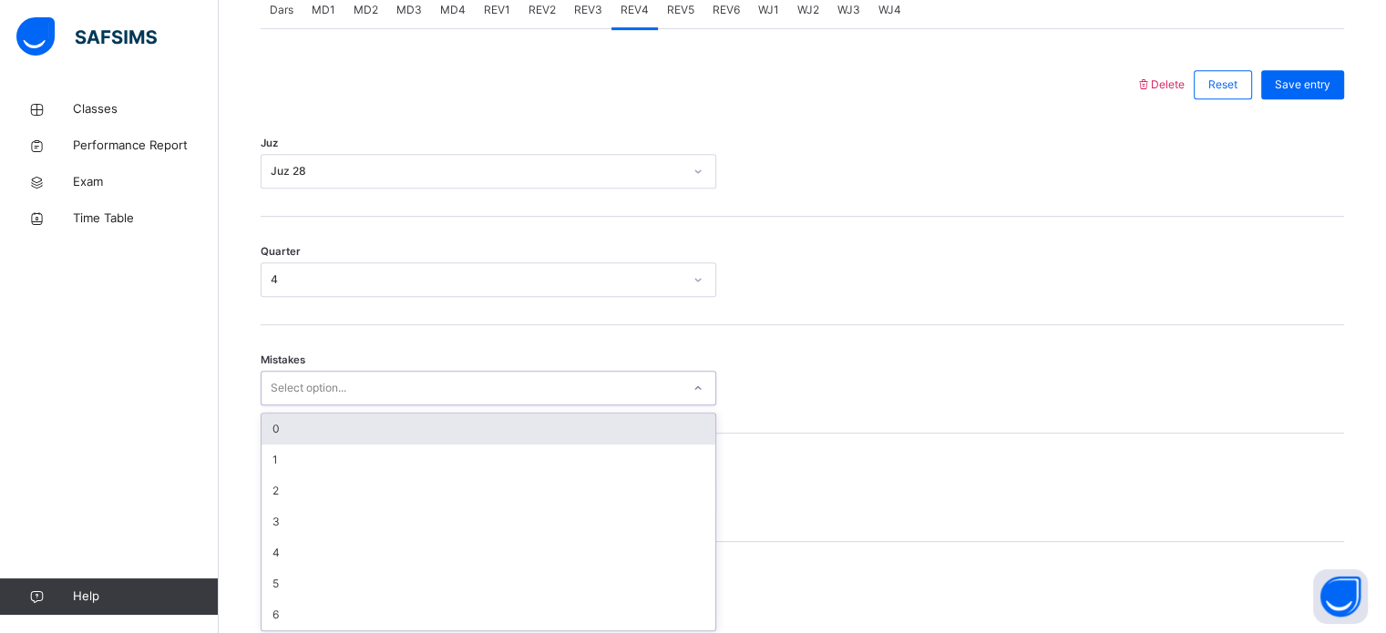
click at [430, 429] on div "0" at bounding box center [488, 429] width 454 height 31
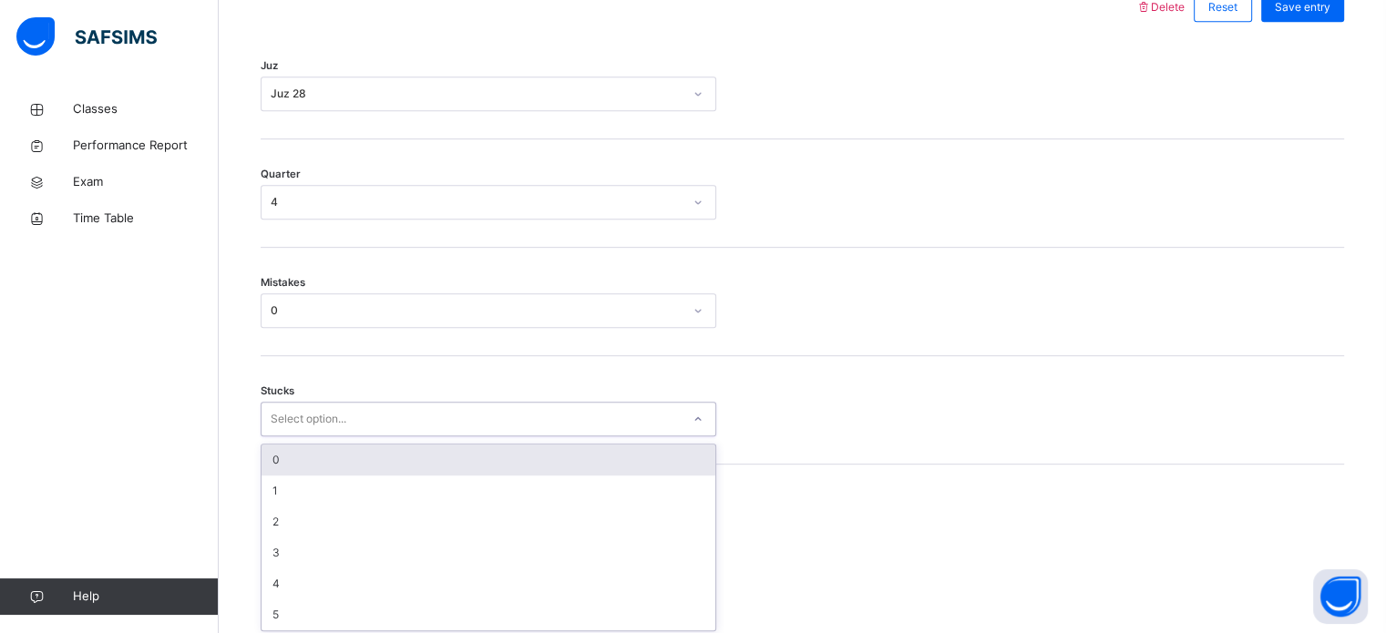
scroll to position [886, 0]
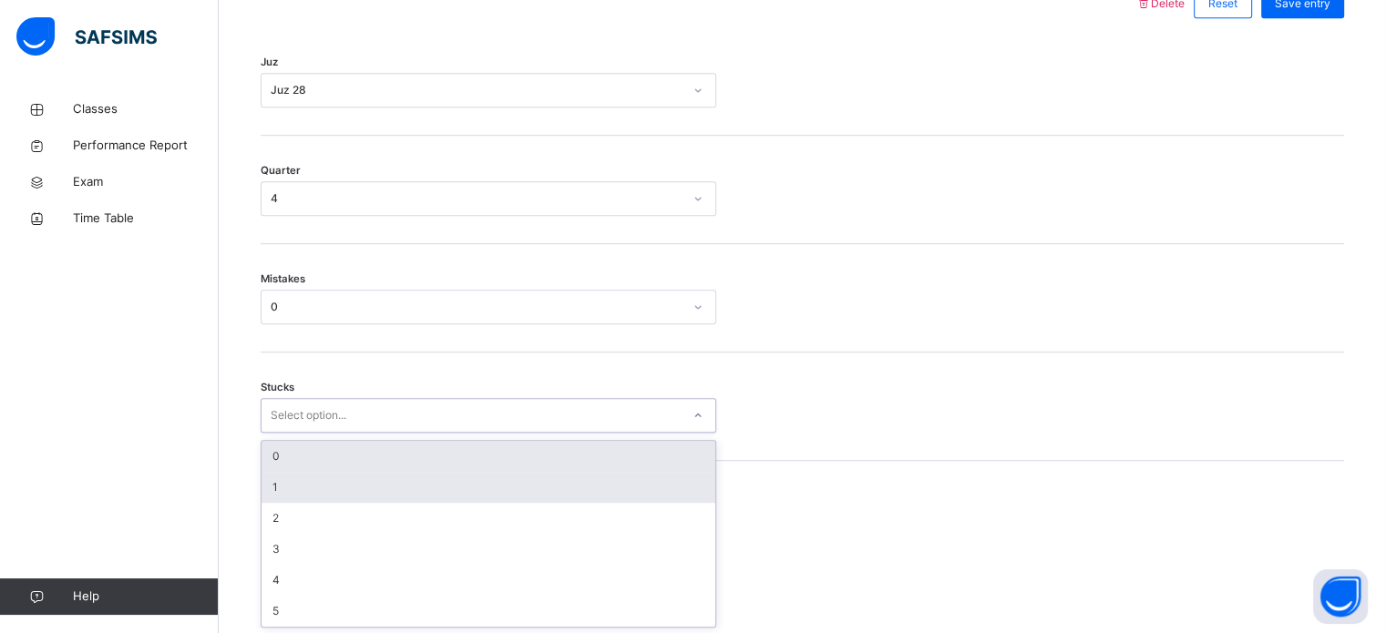
click at [377, 479] on div "1" at bounding box center [488, 487] width 454 height 31
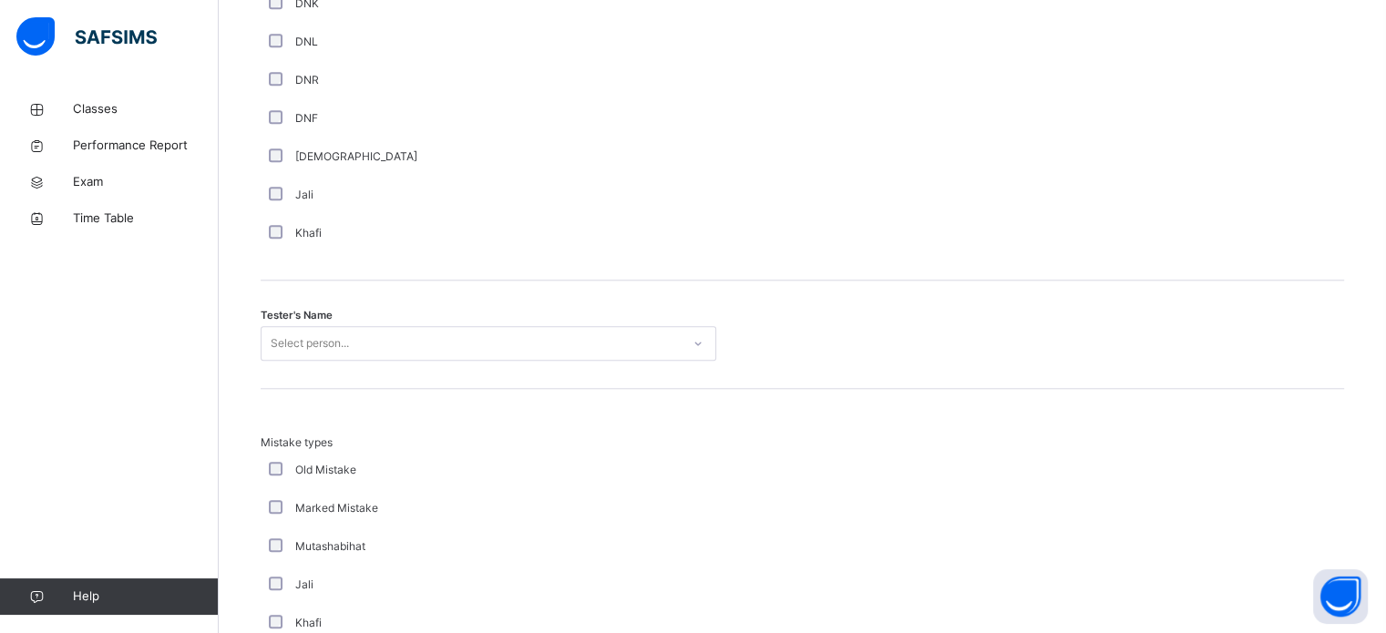
scroll to position [1669, 0]
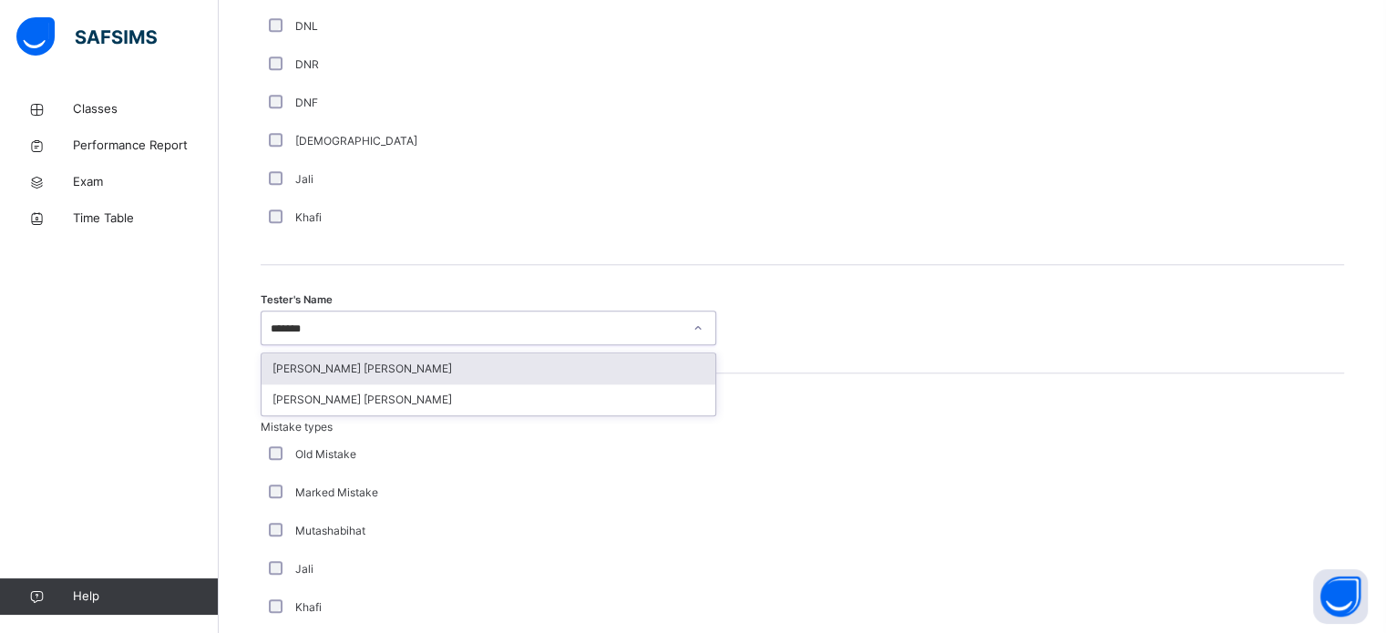
type input "********"
click at [442, 375] on div "[PERSON_NAME] [PERSON_NAME]" at bounding box center [488, 369] width 454 height 31
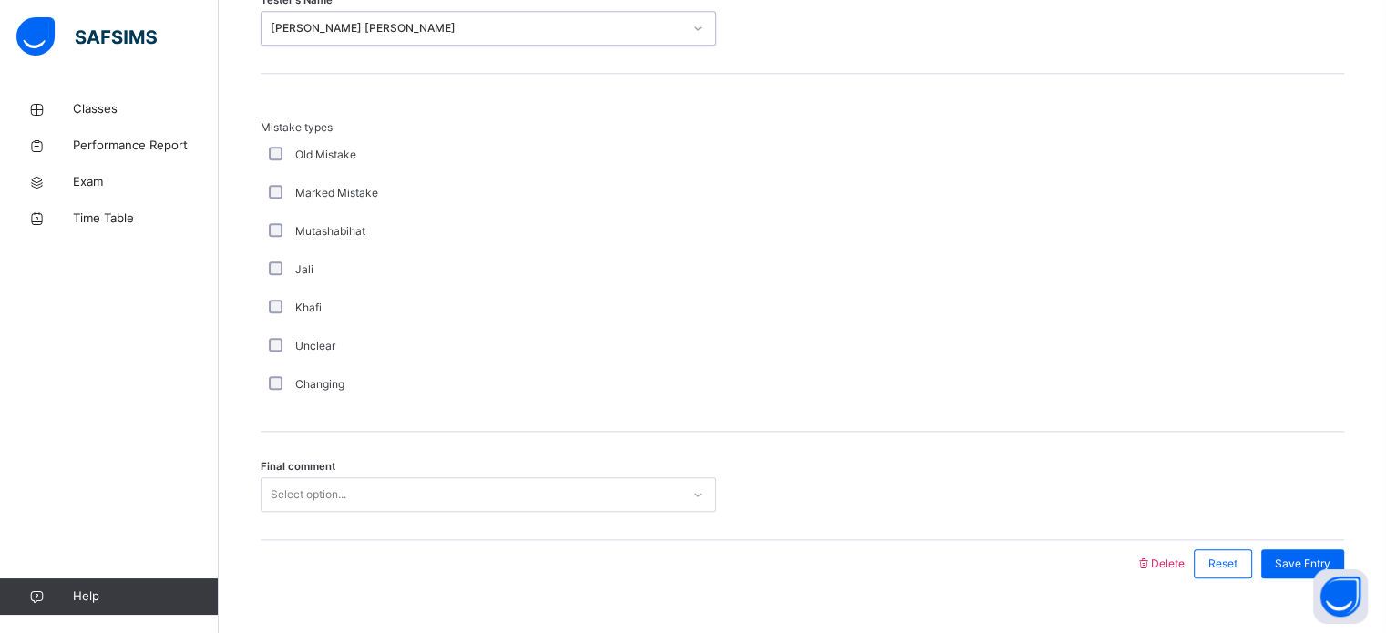
scroll to position [2003, 0]
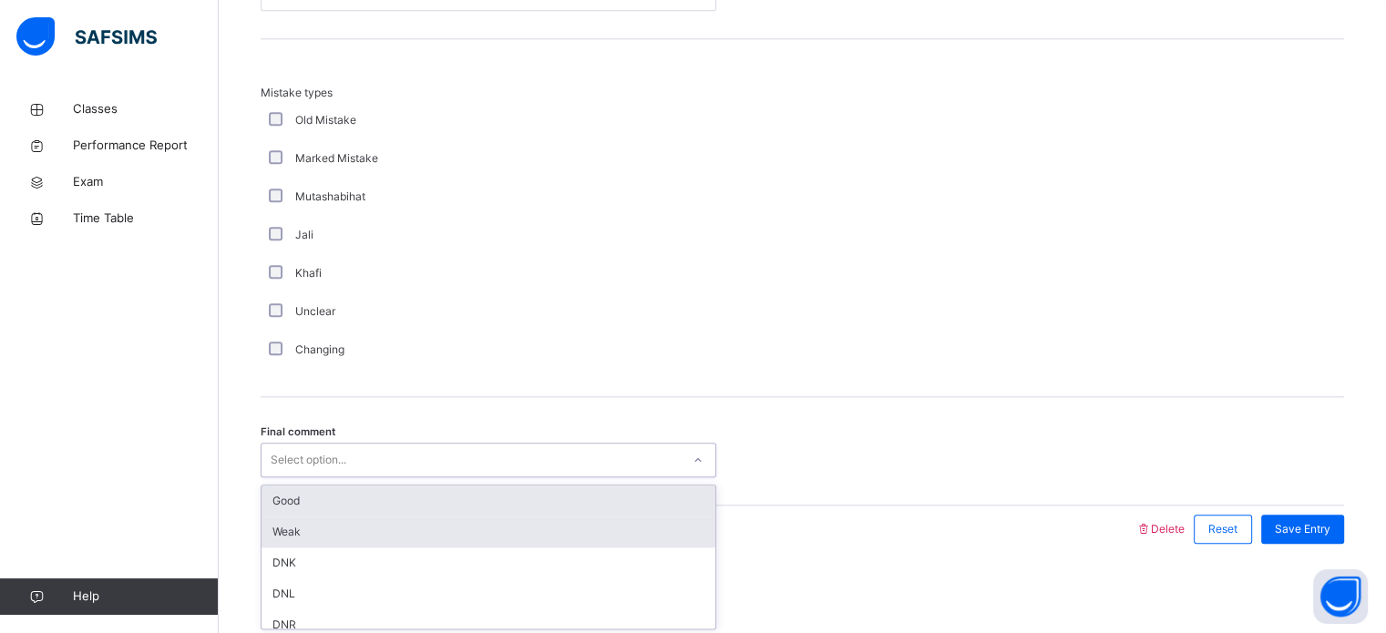
click at [550, 528] on div "Weak" at bounding box center [488, 532] width 454 height 31
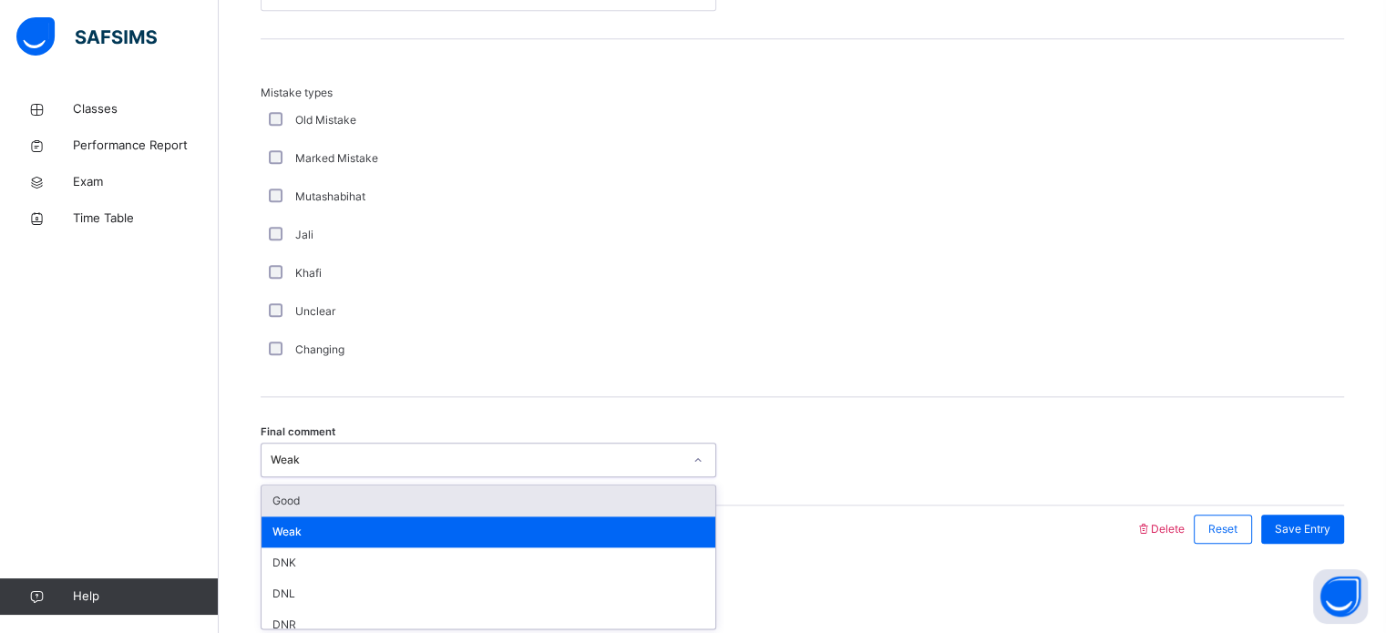
click at [553, 486] on div "Good" at bounding box center [488, 501] width 454 height 31
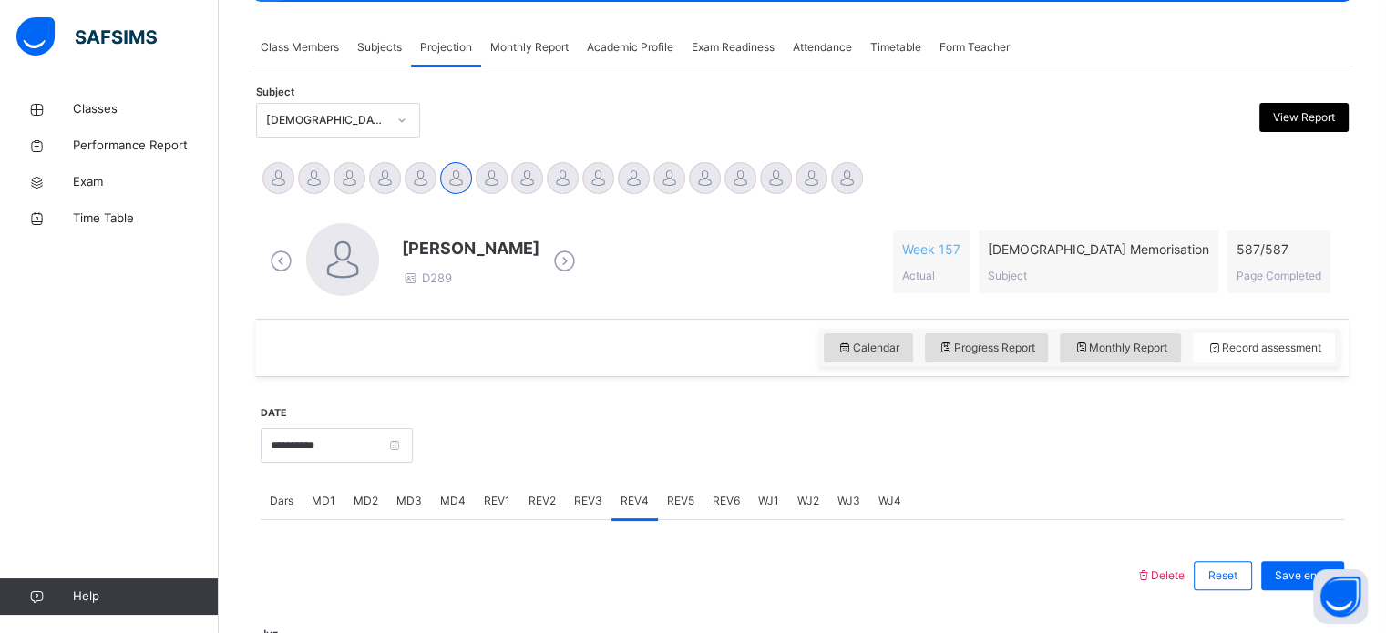
scroll to position [324, 0]
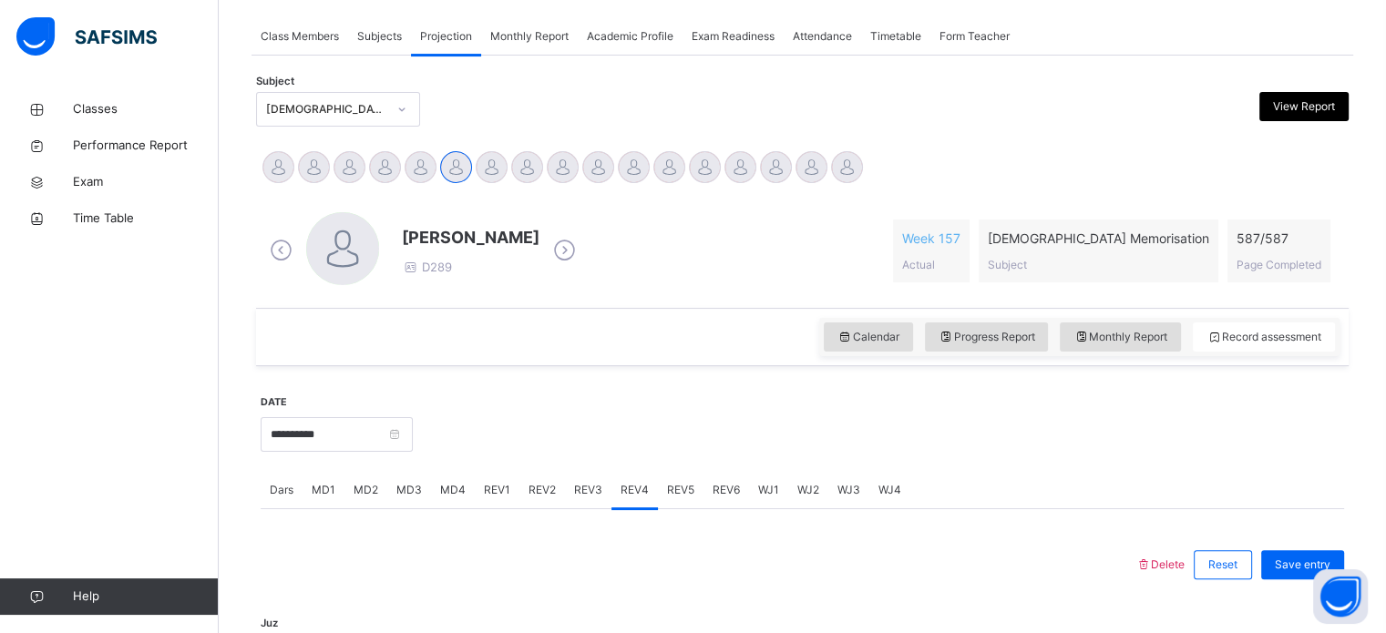
click at [1296, 550] on div "Save entry" at bounding box center [1302, 564] width 83 height 29
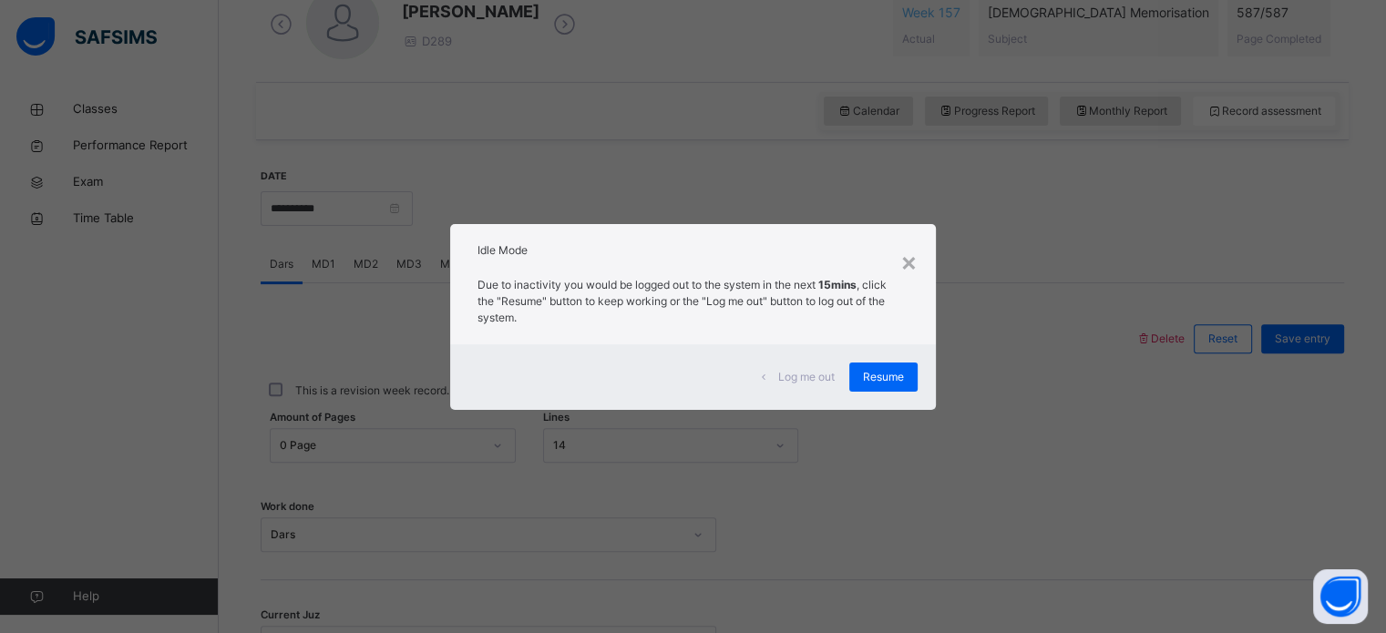
scroll to position [590, 0]
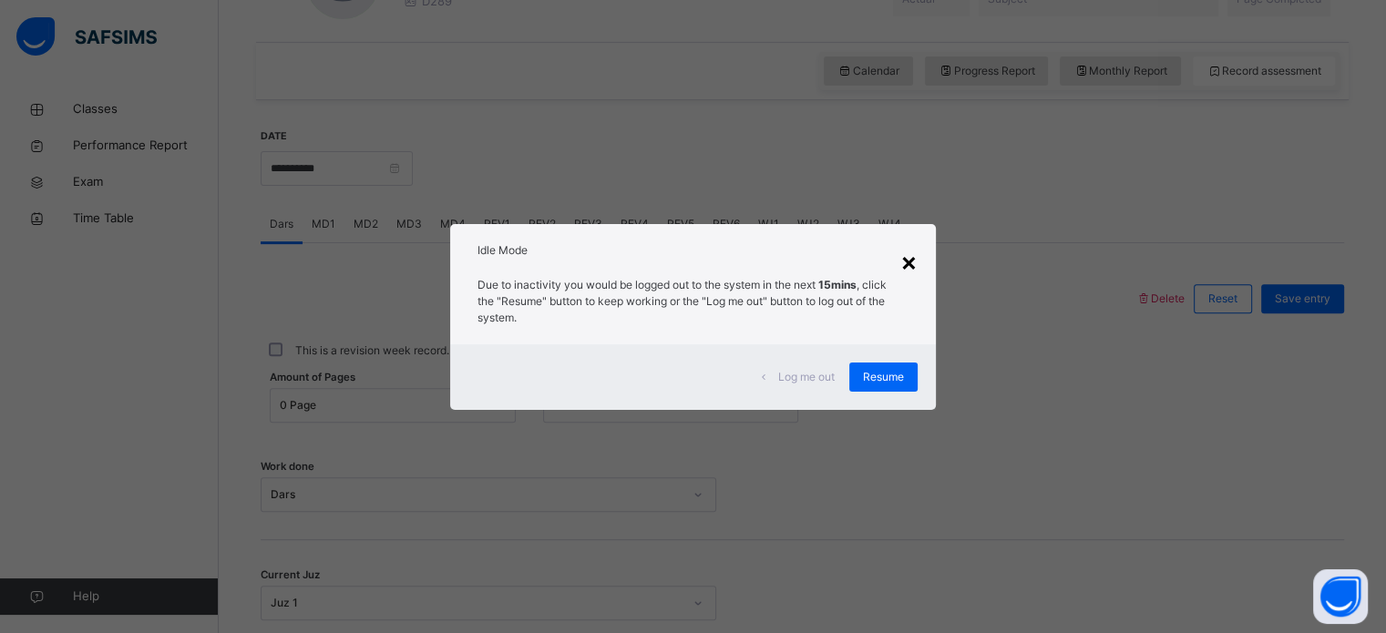
click at [915, 254] on div "×" at bounding box center [908, 261] width 17 height 38
